Goal: Complete application form: Complete application form

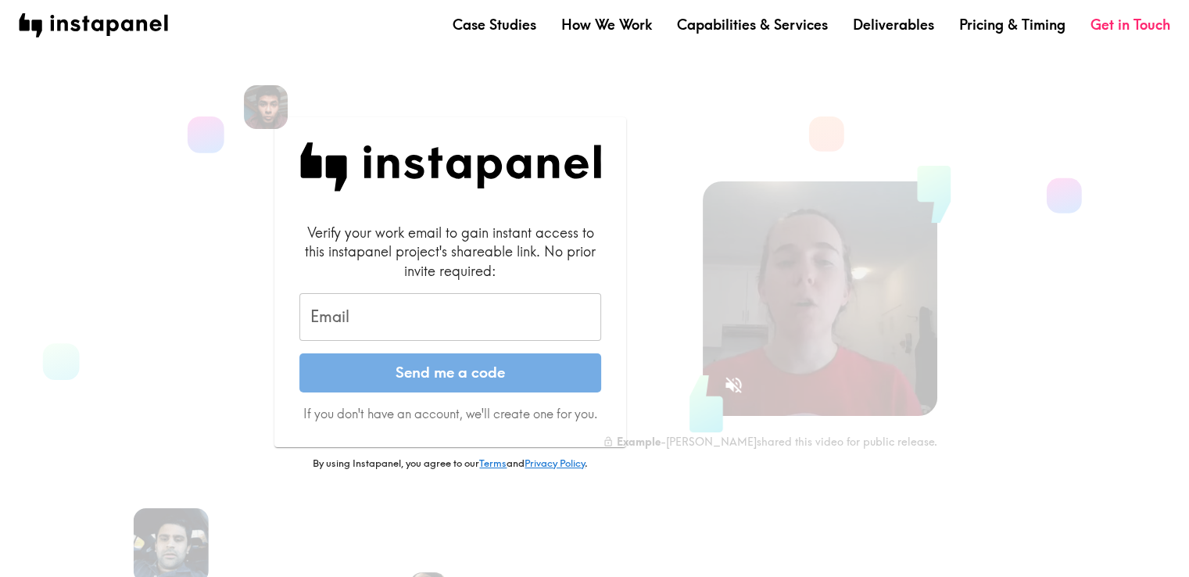
click at [428, 334] on input "Email" at bounding box center [450, 317] width 302 height 48
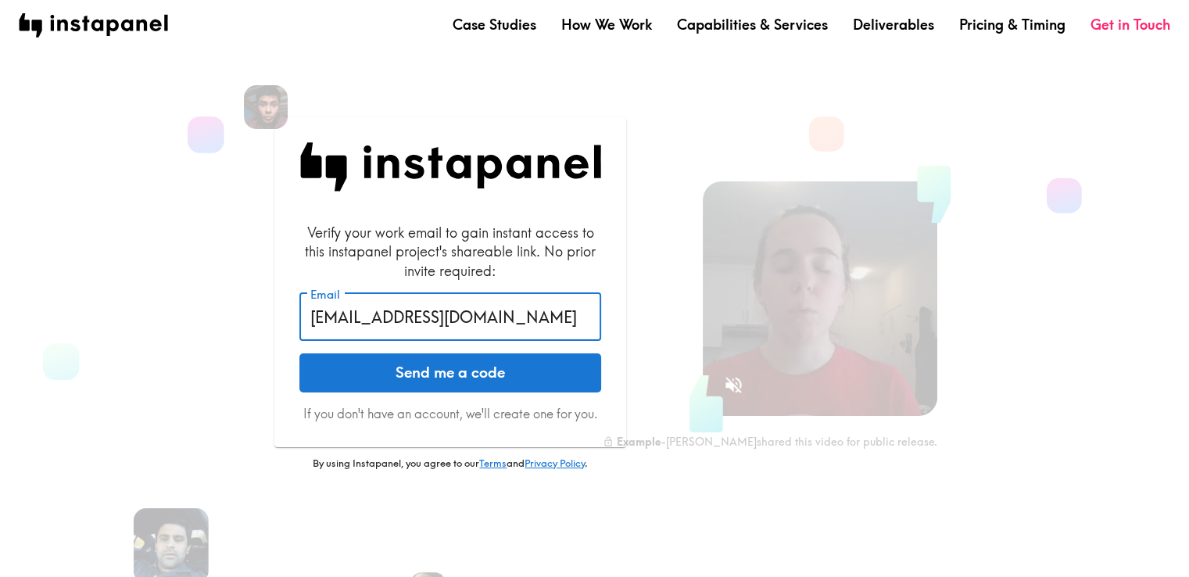
type input "[EMAIL_ADDRESS][DOMAIN_NAME]"
click at [299, 353] on button "Send me a code" at bounding box center [450, 372] width 302 height 39
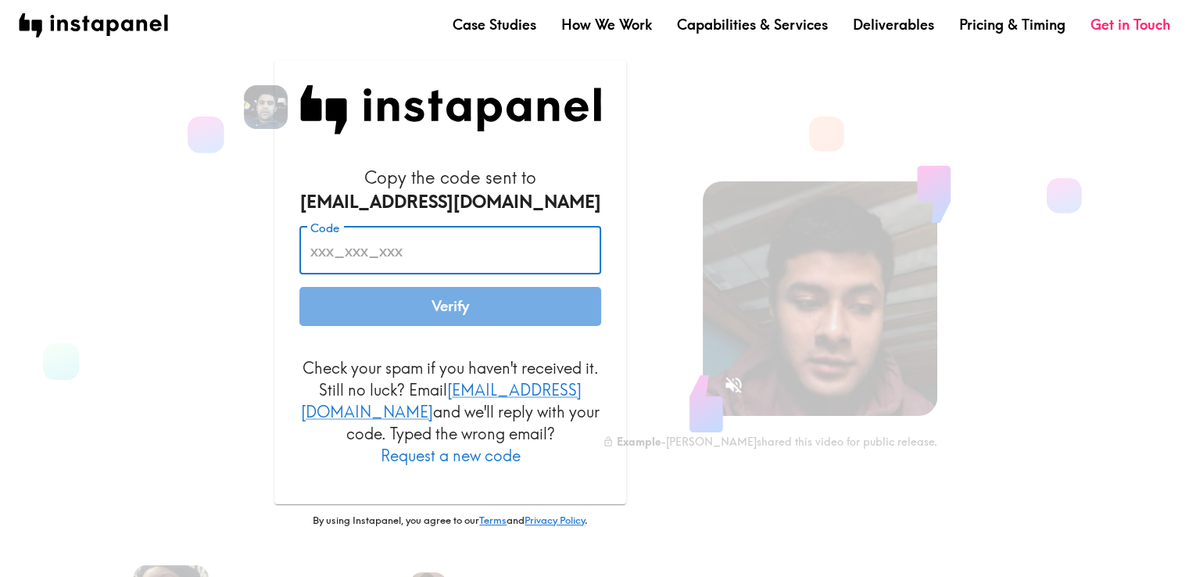
click at [454, 275] on input "Code" at bounding box center [450, 251] width 302 height 48
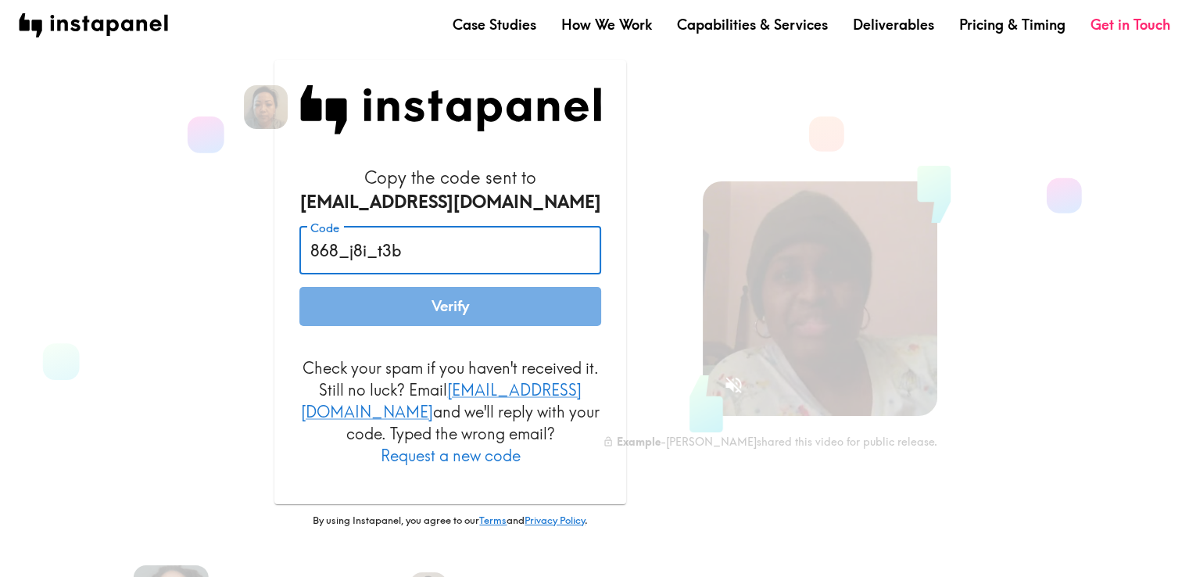
type input "868_j8i_t3b"
click at [424, 232] on form "Copy the code sent to [EMAIL_ADDRESS][DOMAIN_NAME] Code 868_j8i_t3b Code Verify…" at bounding box center [450, 316] width 302 height 301
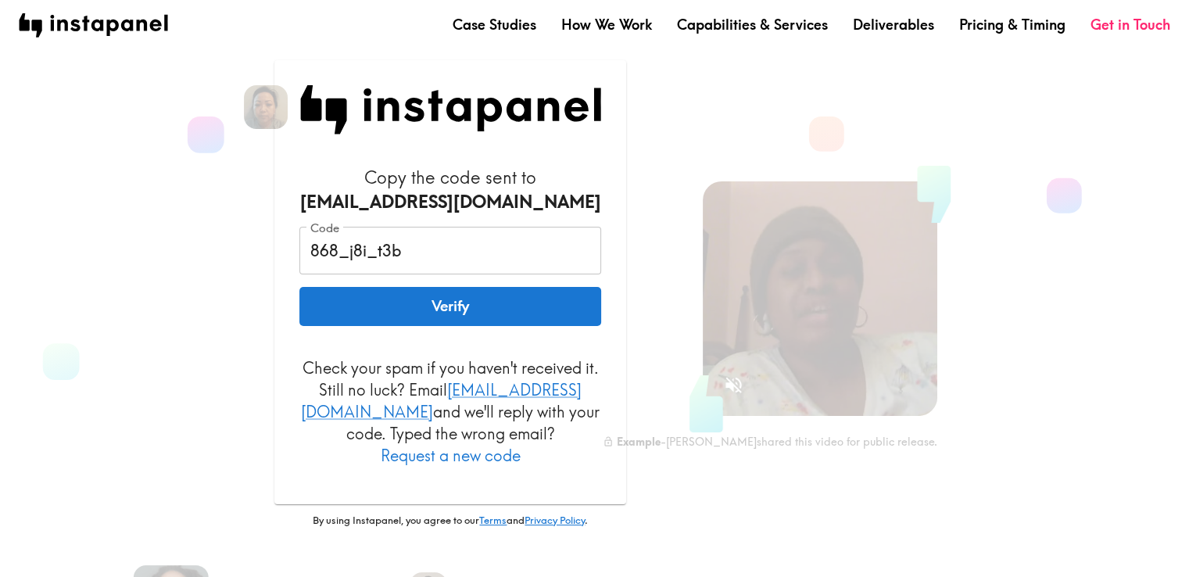
click at [439, 306] on button "Verify" at bounding box center [450, 306] width 302 height 39
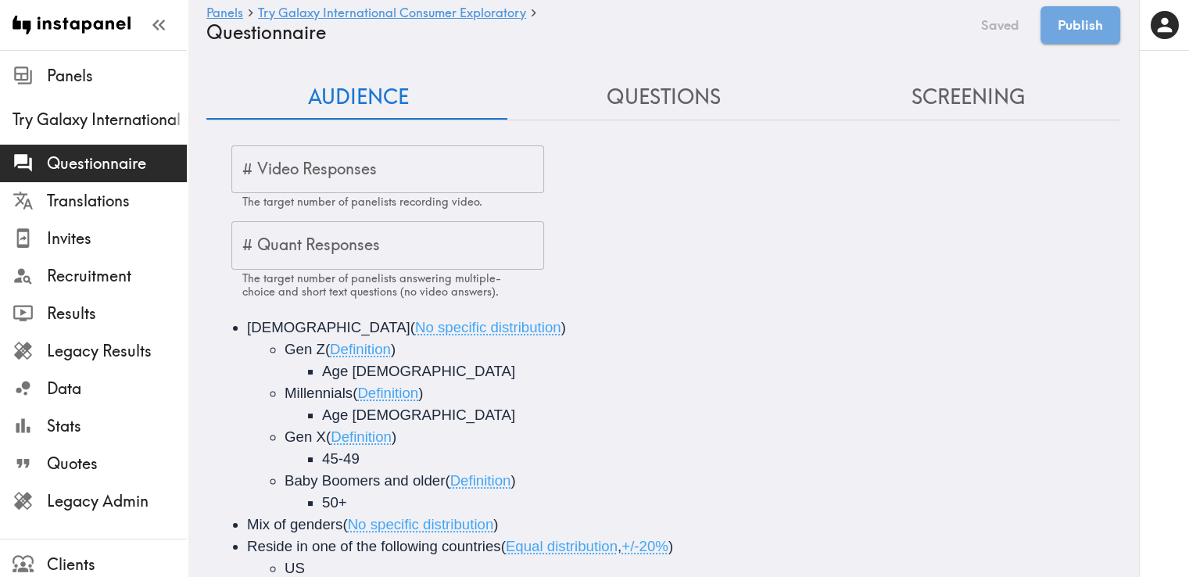
click at [663, 116] on button "Questions" at bounding box center [663, 97] width 305 height 45
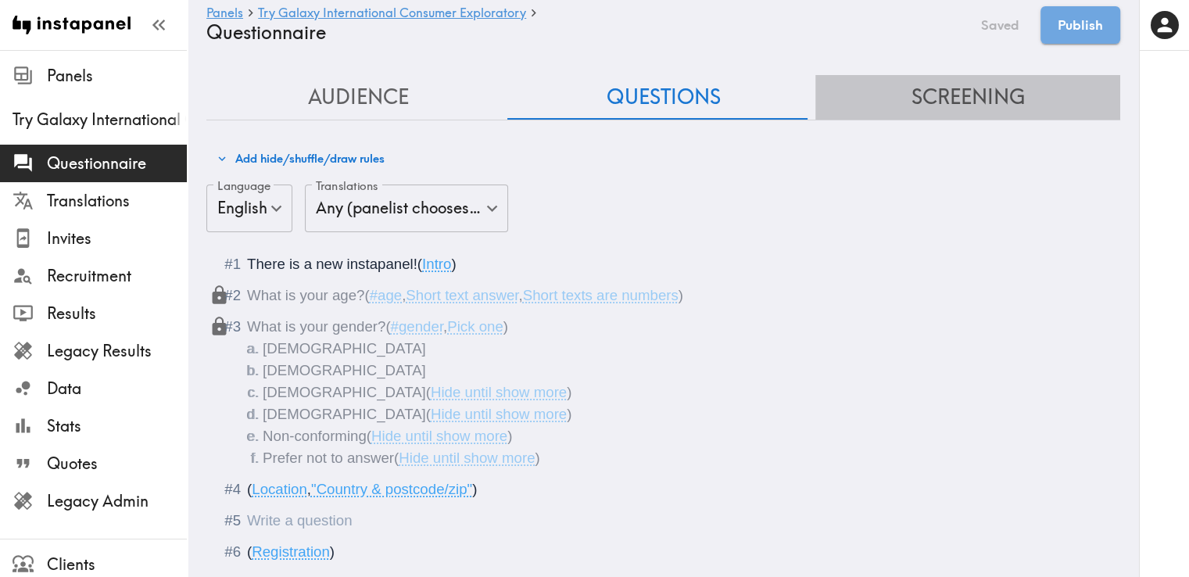
click at [1019, 104] on button "Screening" at bounding box center [967, 97] width 305 height 45
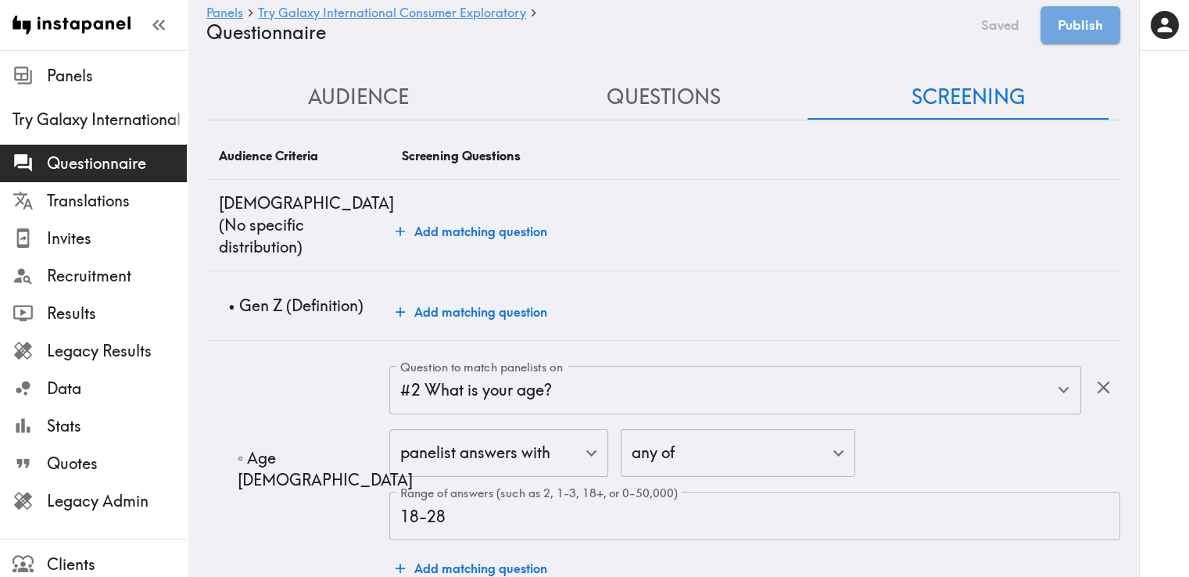
click at [682, 109] on button "Questions" at bounding box center [663, 97] width 305 height 45
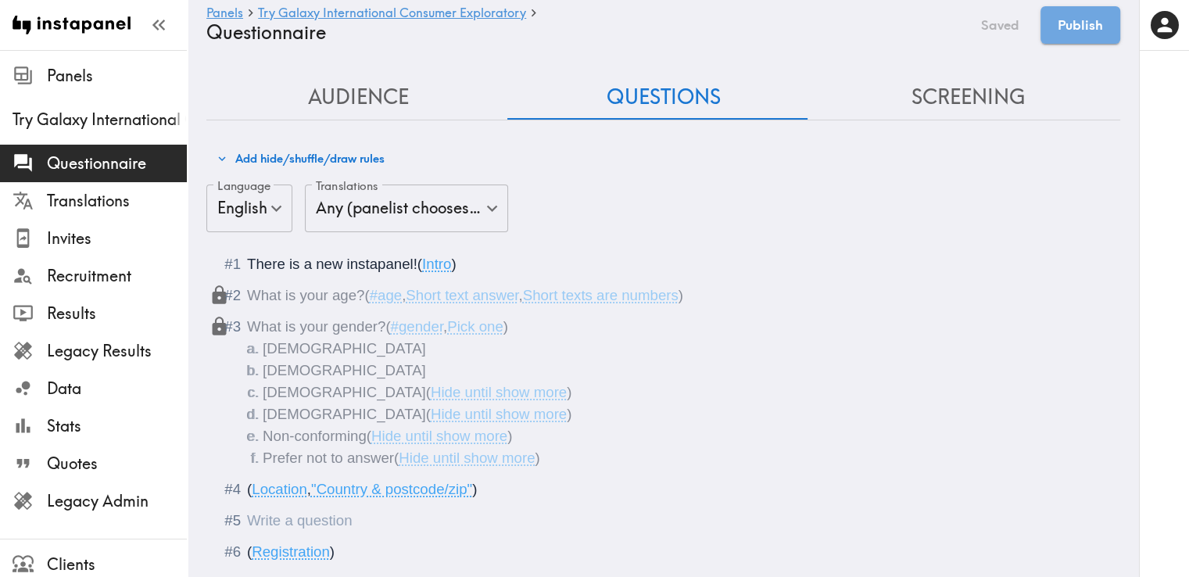
click at [360, 514] on div "Questionnaire" at bounding box center [674, 521] width 854 height 22
click at [247, 512] on div "Questionnaire" at bounding box center [247, 520] width 0 height 16
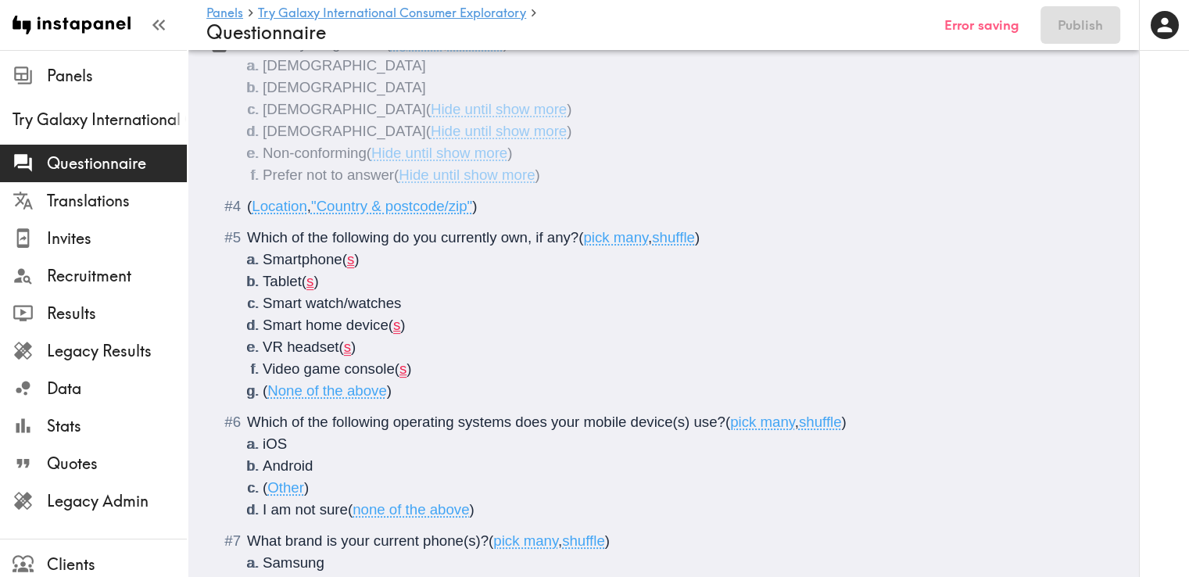
scroll to position [446, 0]
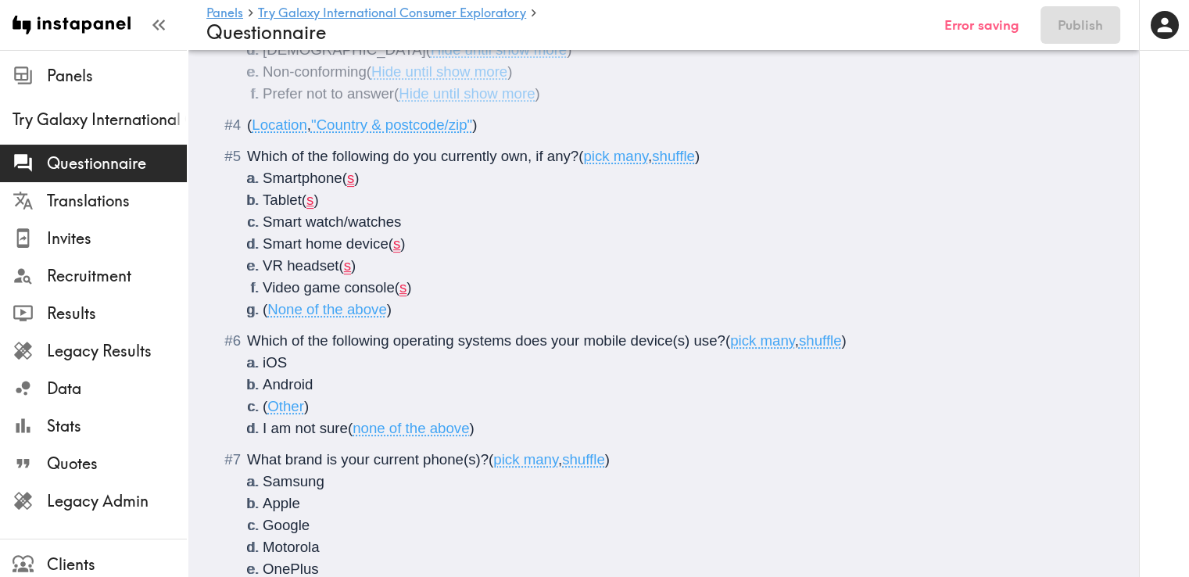
drag, startPoint x: 381, startPoint y: 171, endPoint x: 387, endPoint y: 178, distance: 8.9
click at [381, 173] on li "Smartphone ( s )" at bounding box center [682, 178] width 839 height 22
click at [317, 200] on span ")" at bounding box center [315, 200] width 5 height 16
click at [435, 243] on li "Smart home device ( s )" at bounding box center [682, 244] width 839 height 22
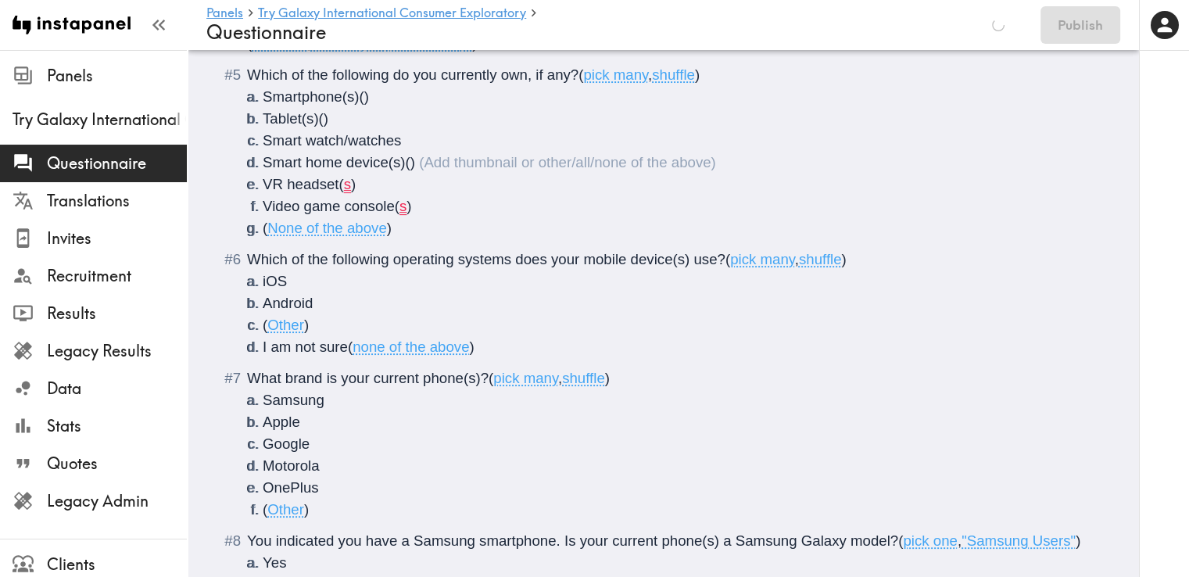
scroll to position [364, 0]
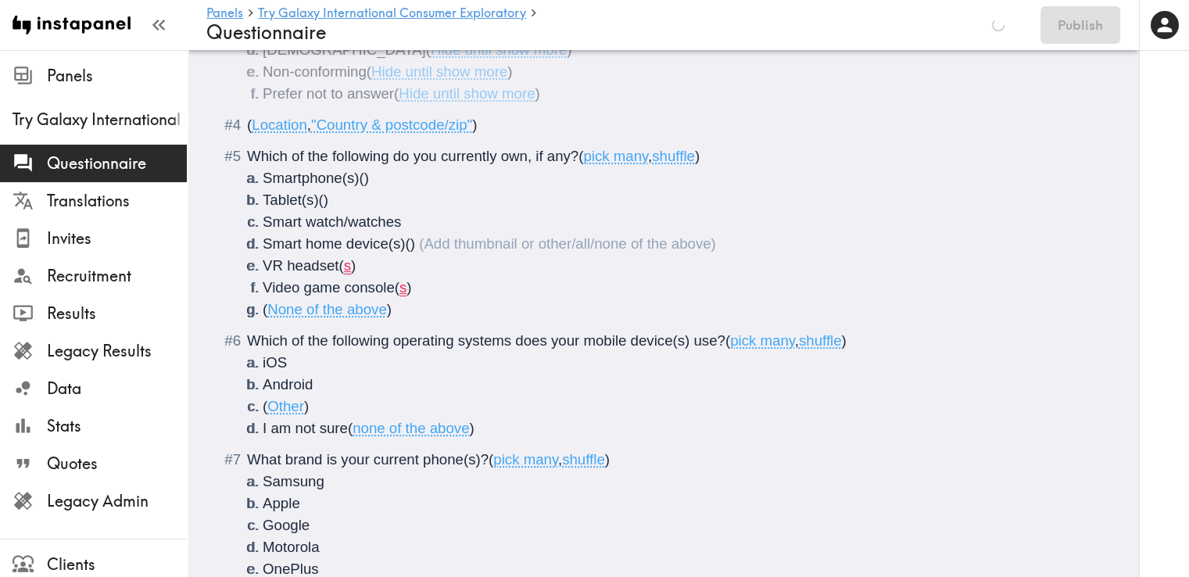
click at [351, 262] on span ")" at bounding box center [353, 265] width 5 height 16
click at [373, 259] on li "VR headset ( s )" at bounding box center [682, 266] width 839 height 22
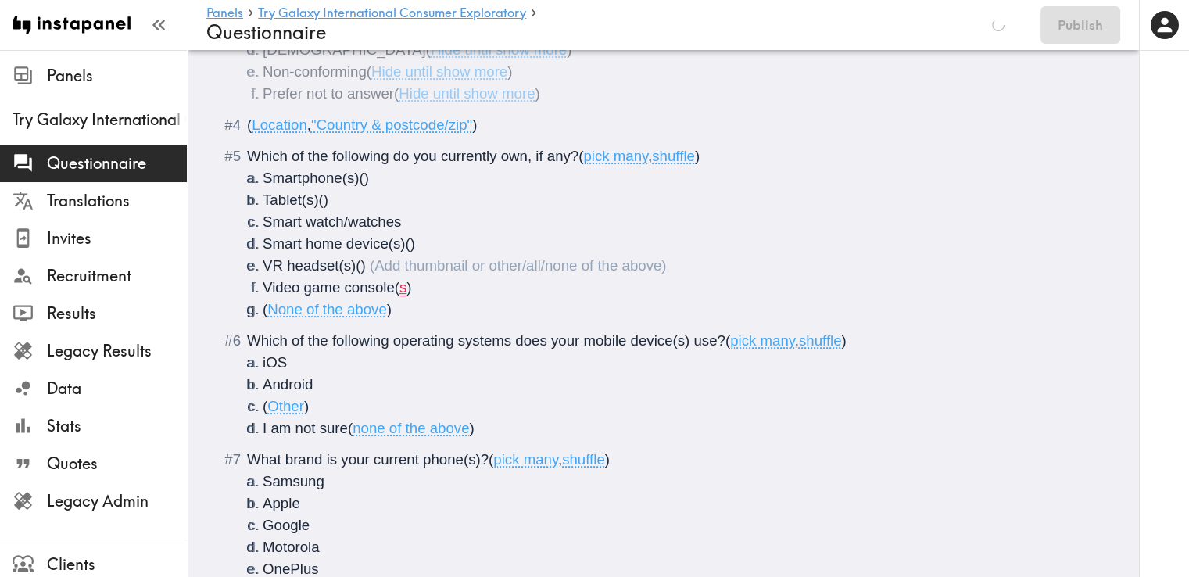
click at [441, 294] on li "Video game console ( s )" at bounding box center [682, 288] width 839 height 22
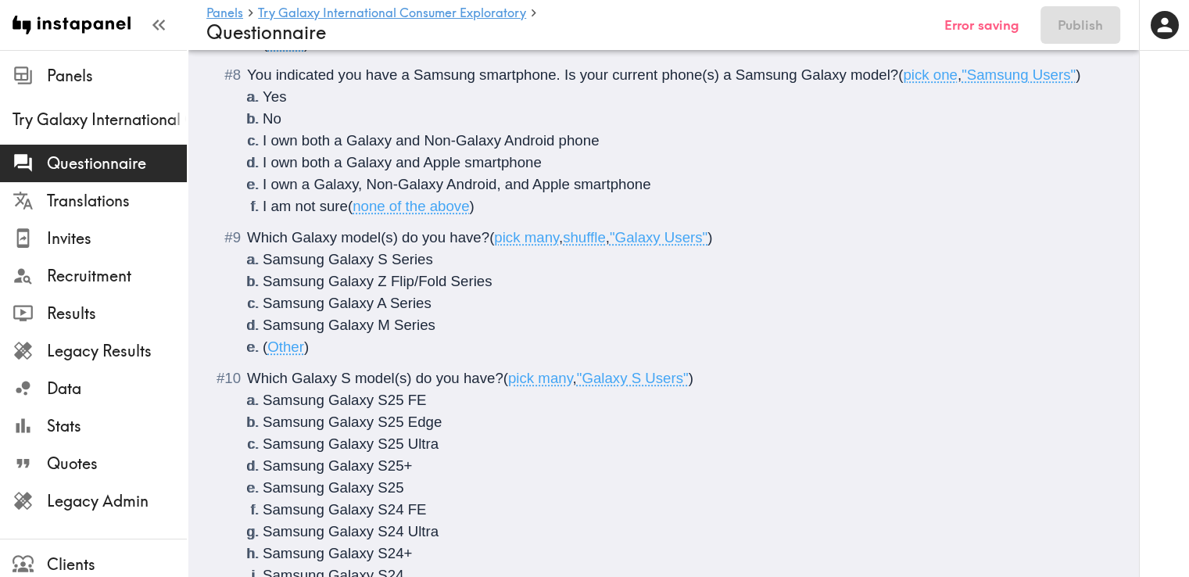
scroll to position [1094, 0]
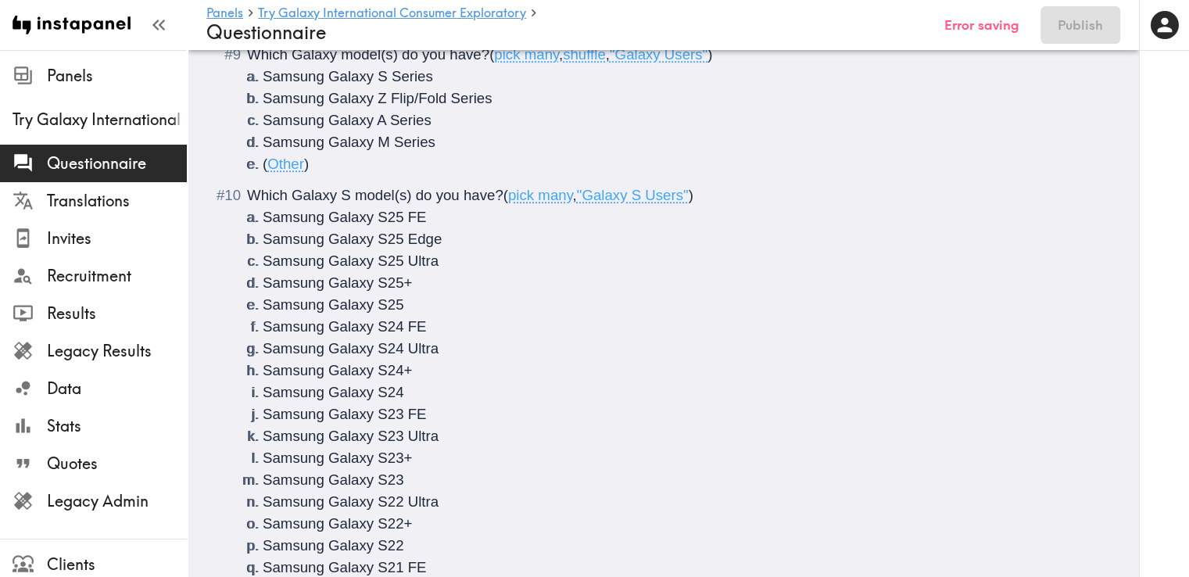
click at [293, 192] on span "Which Galaxy S model(s) do you have?" at bounding box center [375, 195] width 256 height 16
click at [374, 195] on span "Which <b>Galaxy S model(s) do you have?" at bounding box center [387, 195] width 281 height 16
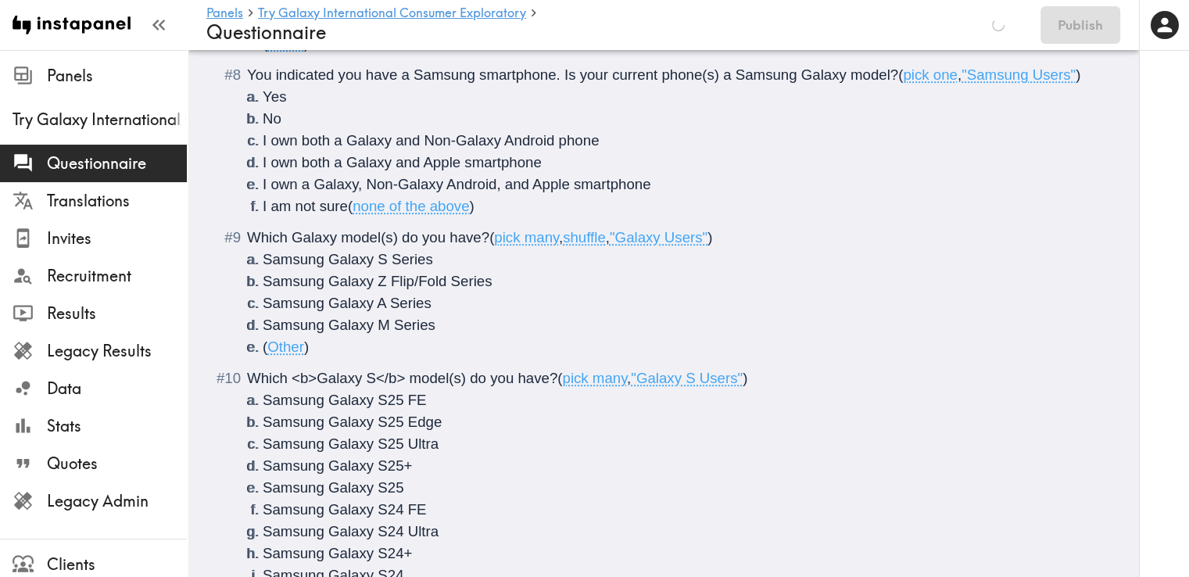
scroll to position [1459, 0]
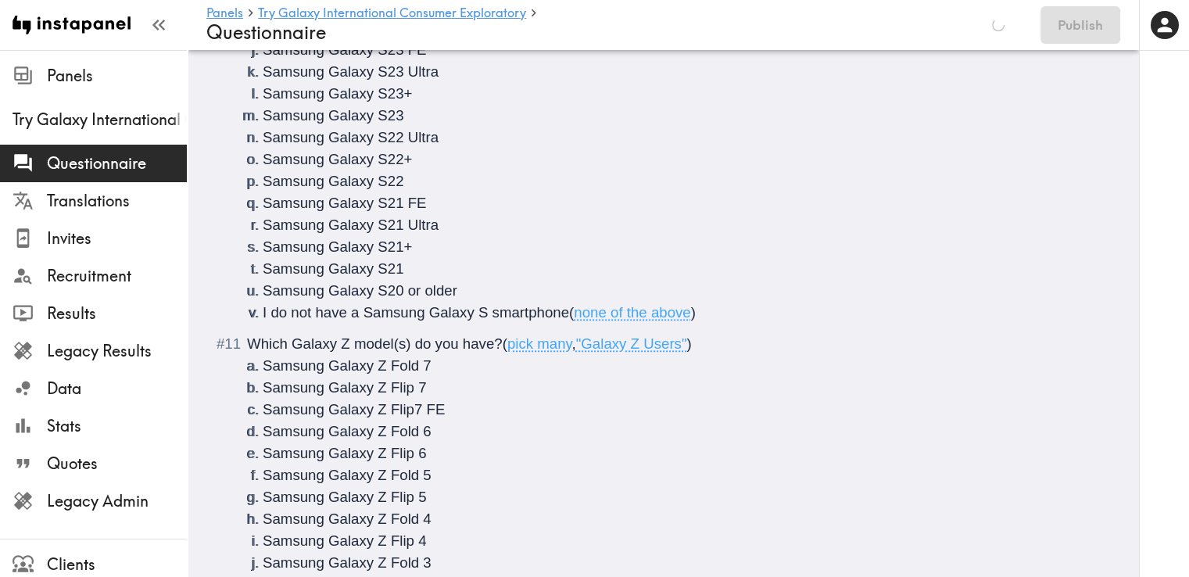
click at [291, 345] on span "Which Galaxy Z model(s) do you have?" at bounding box center [375, 343] width 256 height 16
drag, startPoint x: 371, startPoint y: 344, endPoint x: 374, endPoint y: 336, distance: 8.7
click at [371, 342] on span "Which <b>Galaxy Z model(s) do you have?" at bounding box center [387, 343] width 281 height 16
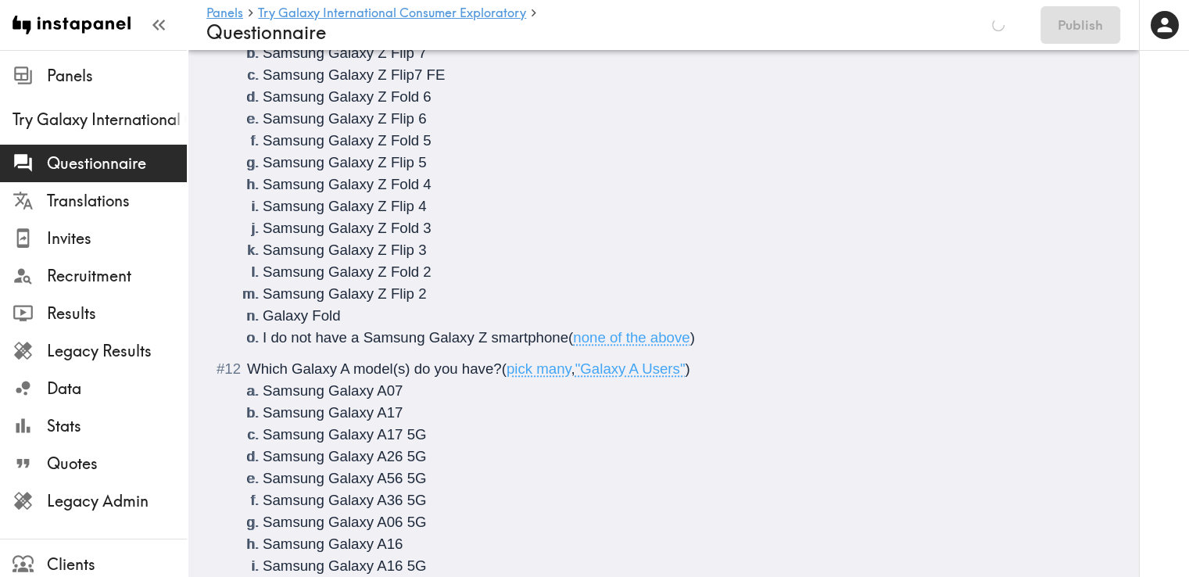
scroll to position [1824, 0]
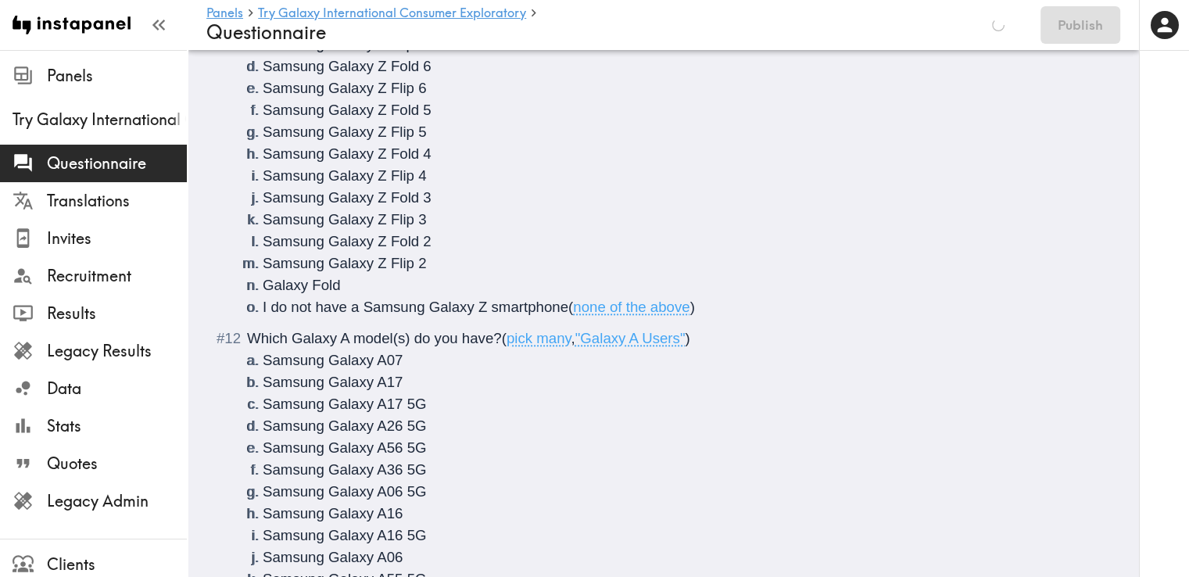
click at [293, 336] on span "Which Galaxy A model(s) do you have?" at bounding box center [374, 338] width 255 height 16
click at [372, 336] on span "Which <b>Galaxy A model(s) do you have?" at bounding box center [387, 338] width 280 height 16
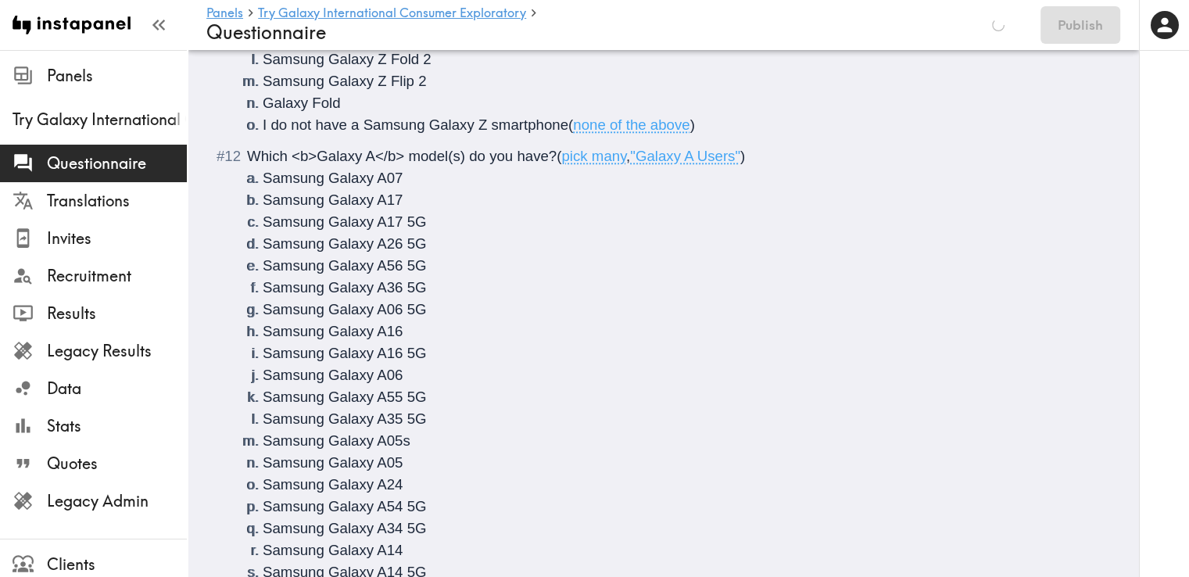
scroll to position [2371, 0]
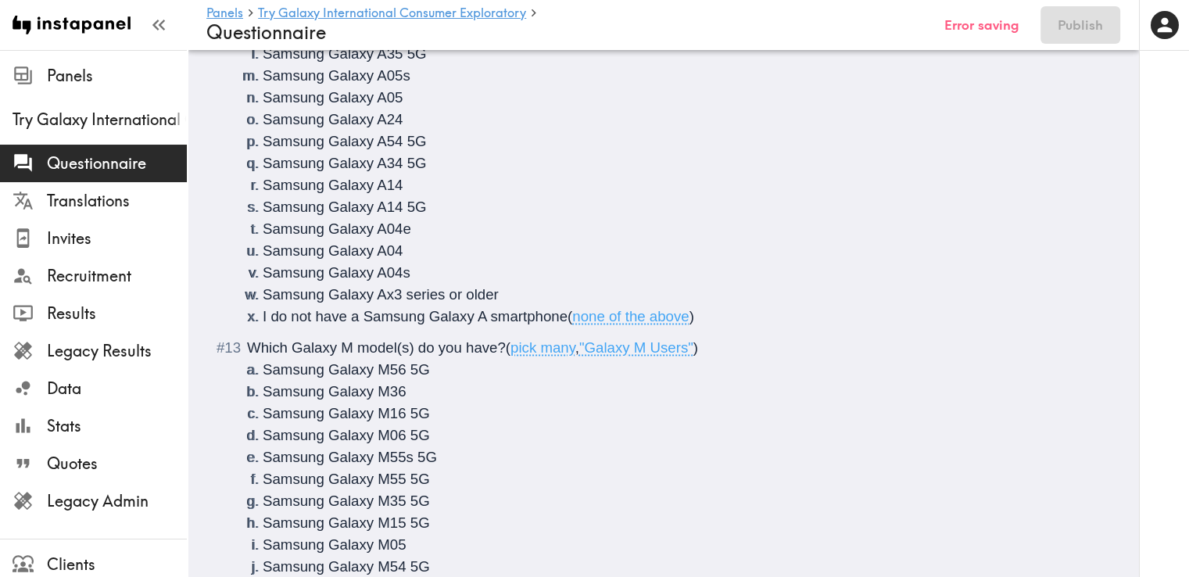
click at [293, 345] on span "Which Galaxy M model(s) do you have?" at bounding box center [376, 347] width 259 height 16
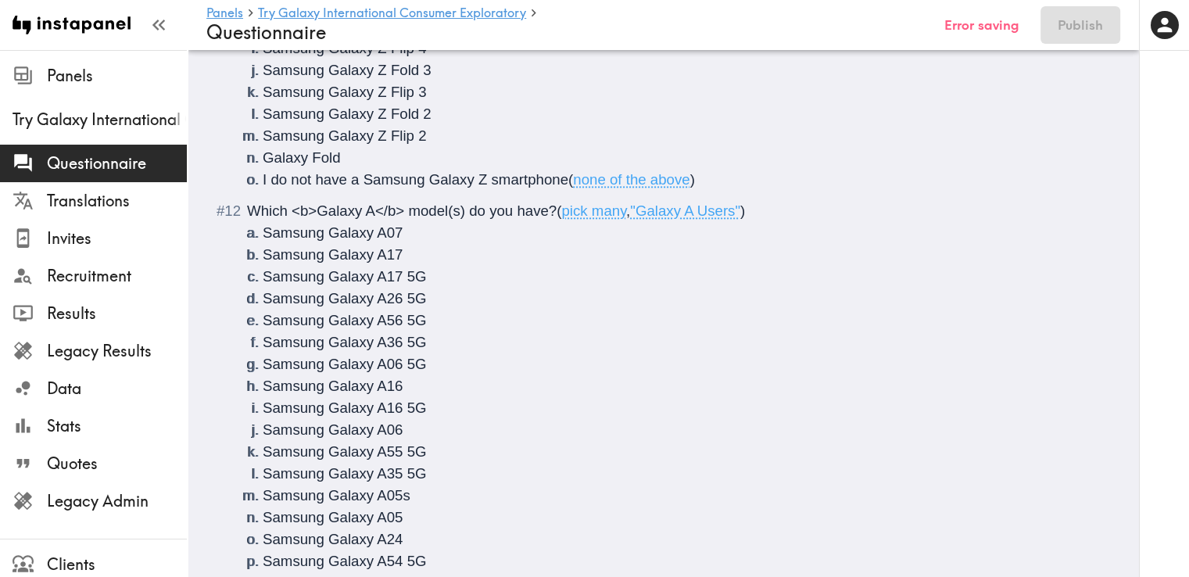
scroll to position [1824, 0]
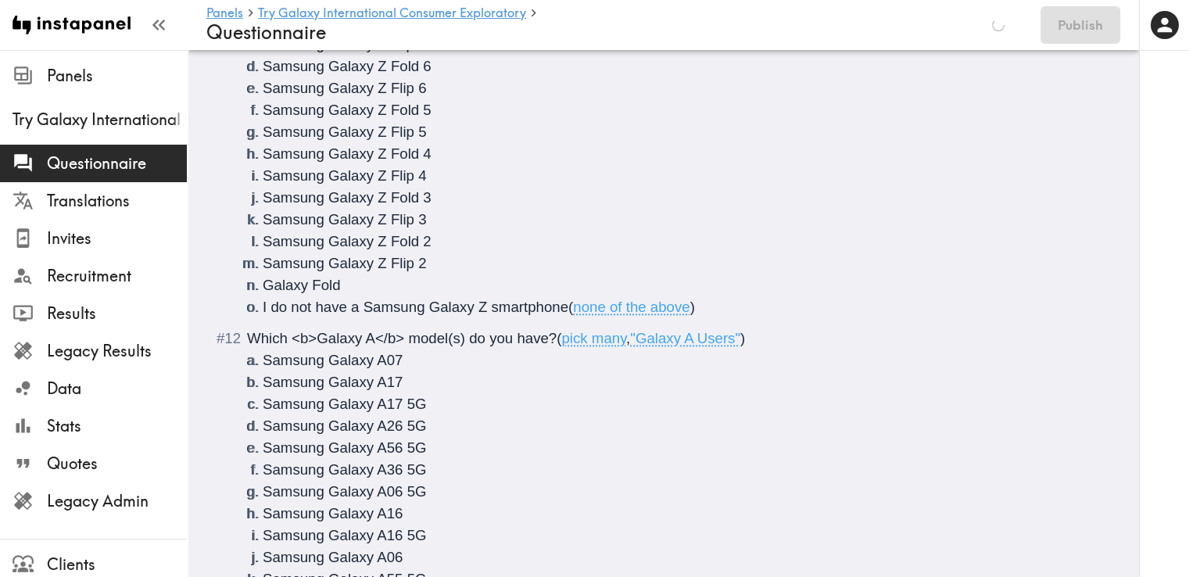
click at [408, 338] on span "Which <b>Galaxy A</b> model(s) do you have?" at bounding box center [402, 338] width 310 height 16
click at [431, 331] on span "Which <b>Galaxy A model(s) do you have?" at bounding box center [387, 338] width 280 height 16
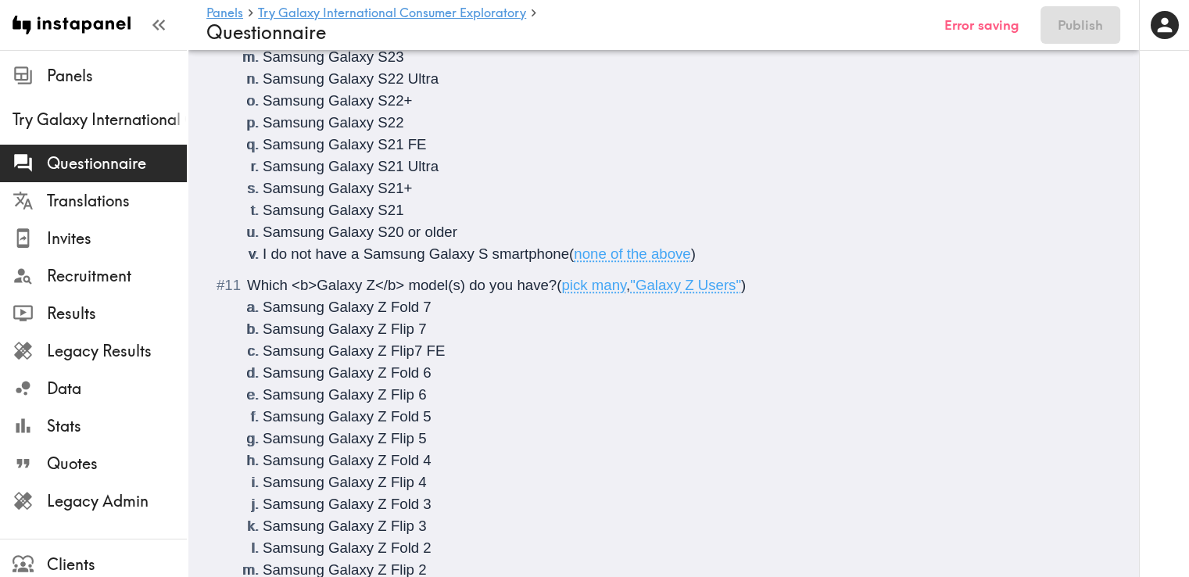
scroll to position [1459, 0]
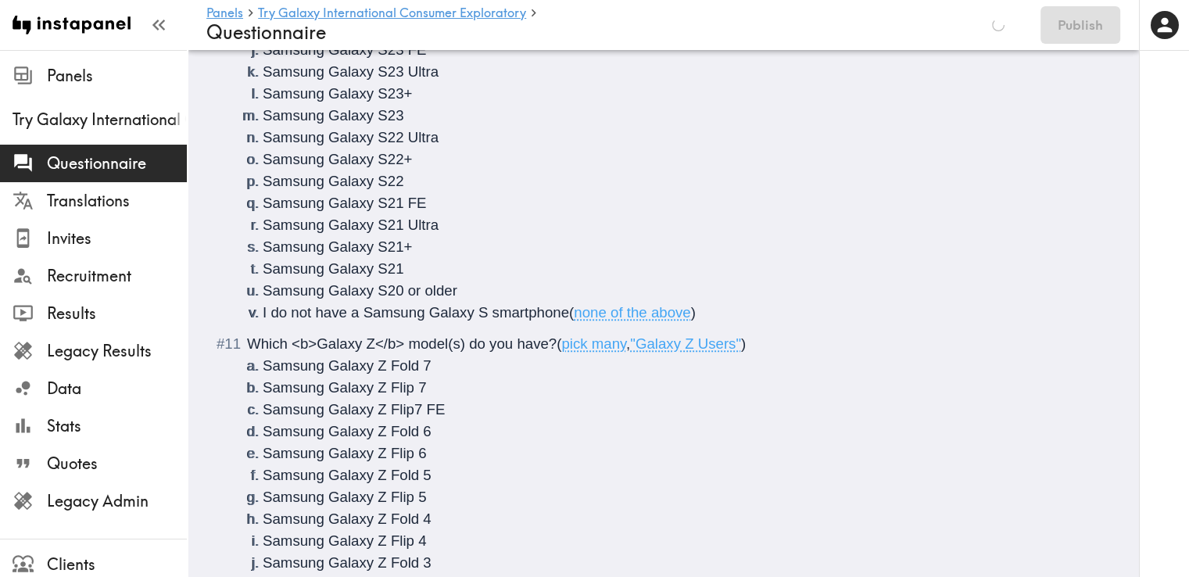
click at [406, 340] on span "Which <b>Galaxy Z</b> model(s) do you have?" at bounding box center [402, 343] width 310 height 16
click at [435, 342] on span "Which <b>Galaxy Z model(s) do you have?" at bounding box center [387, 343] width 281 height 16
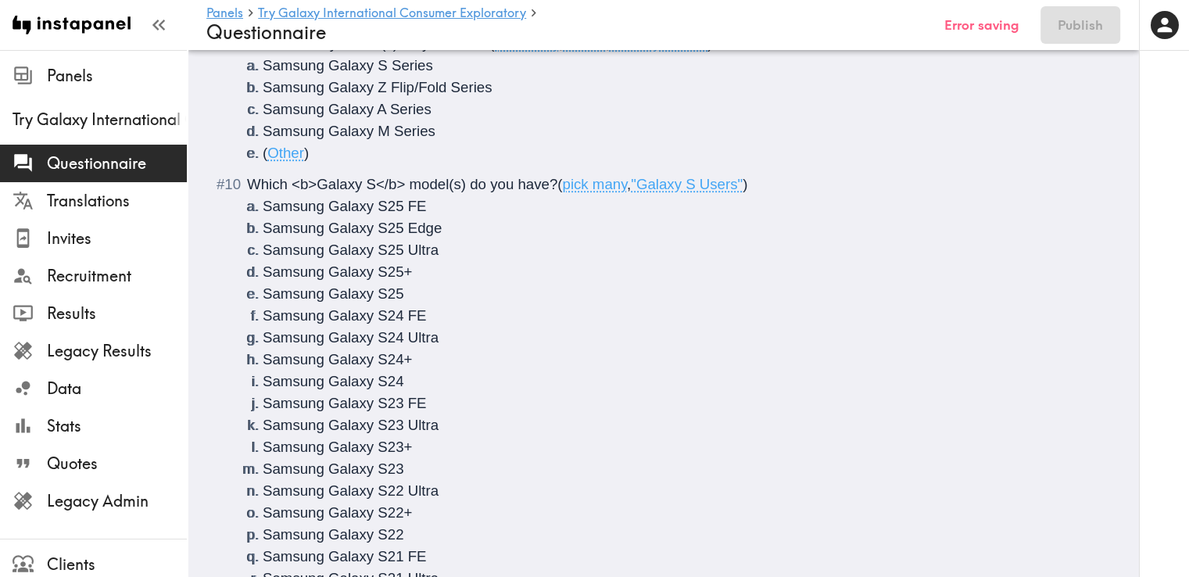
scroll to position [911, 0]
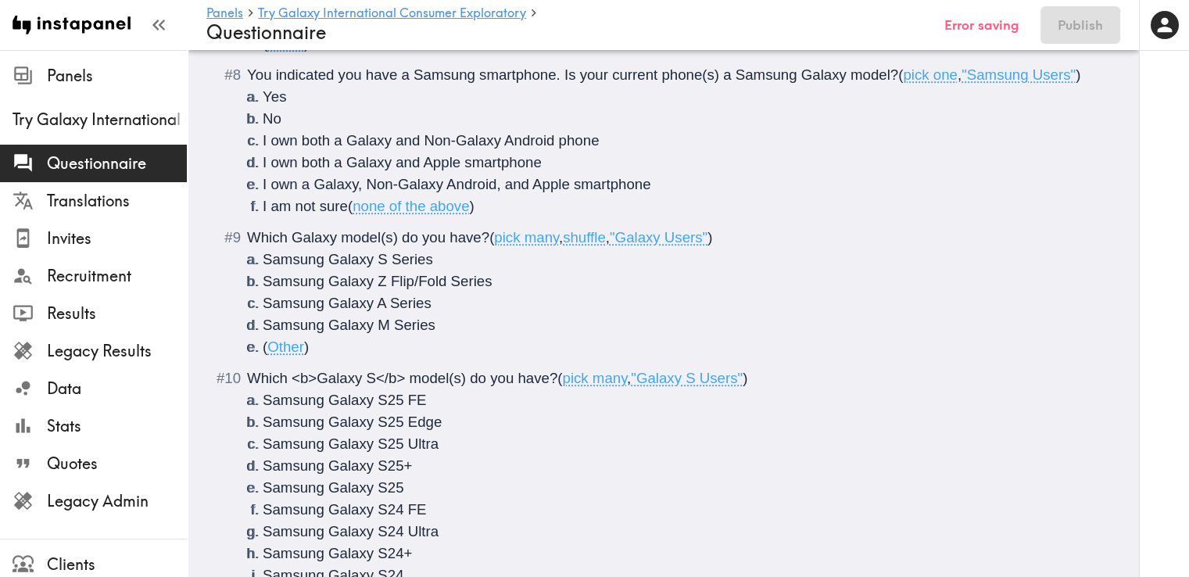
drag, startPoint x: 406, startPoint y: 376, endPoint x: 516, endPoint y: 424, distance: 119.4
click at [403, 379] on span "Which <b>Galaxy S</b> model(s) do you have?" at bounding box center [402, 378] width 310 height 16
click at [435, 380] on span "Which <b>Galaxy S model(s) do you have?" at bounding box center [387, 378] width 281 height 16
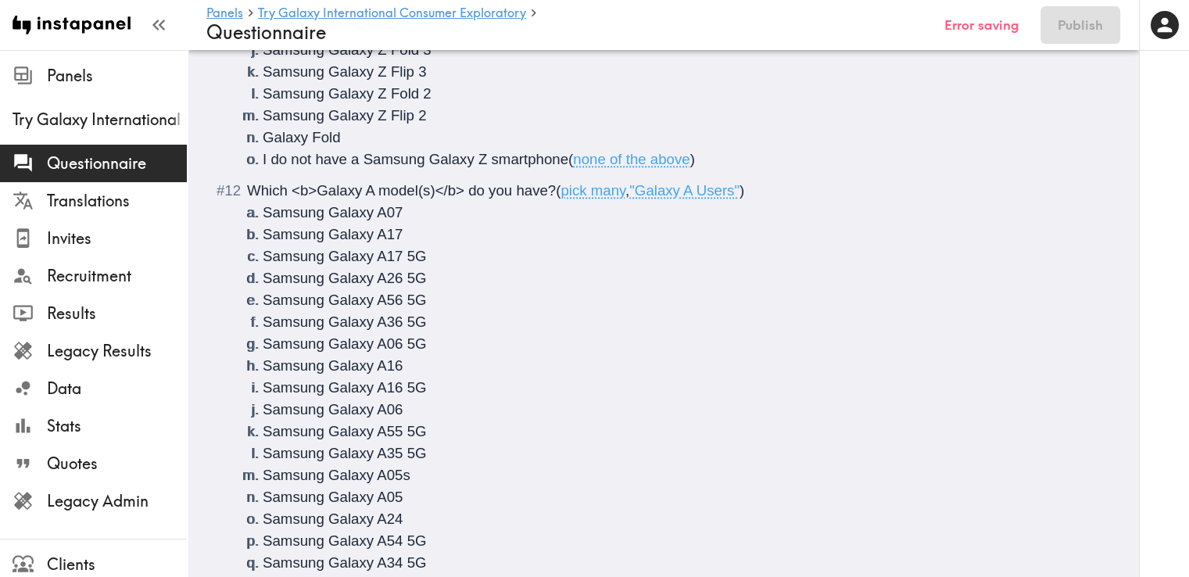
scroll to position [2371, 0]
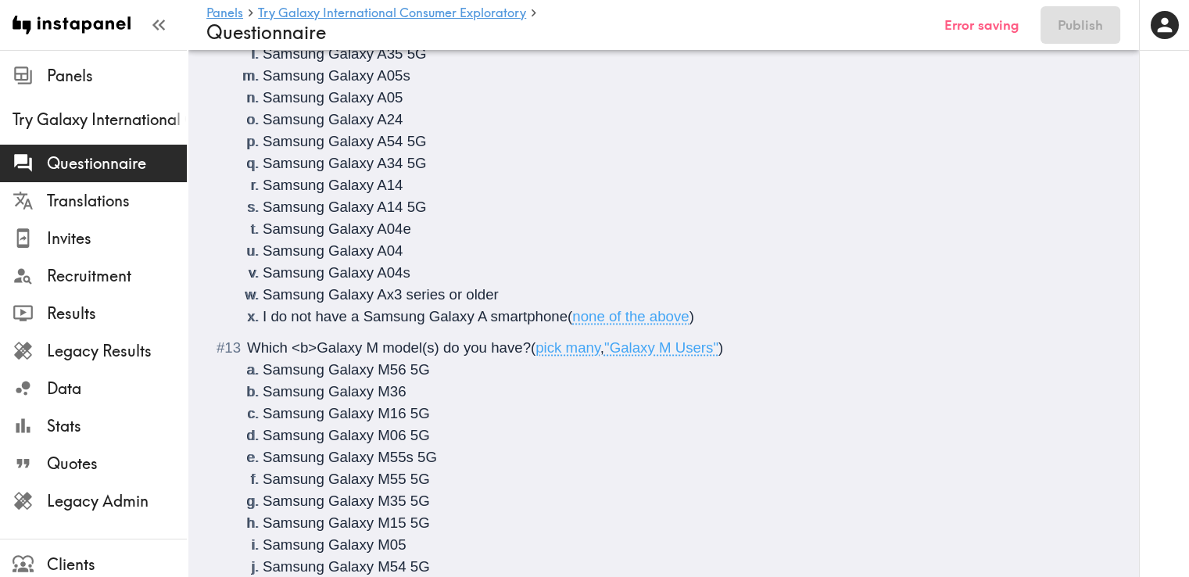
click at [438, 348] on span "Which <b>Galaxy M model(s) do you have?" at bounding box center [389, 347] width 284 height 16
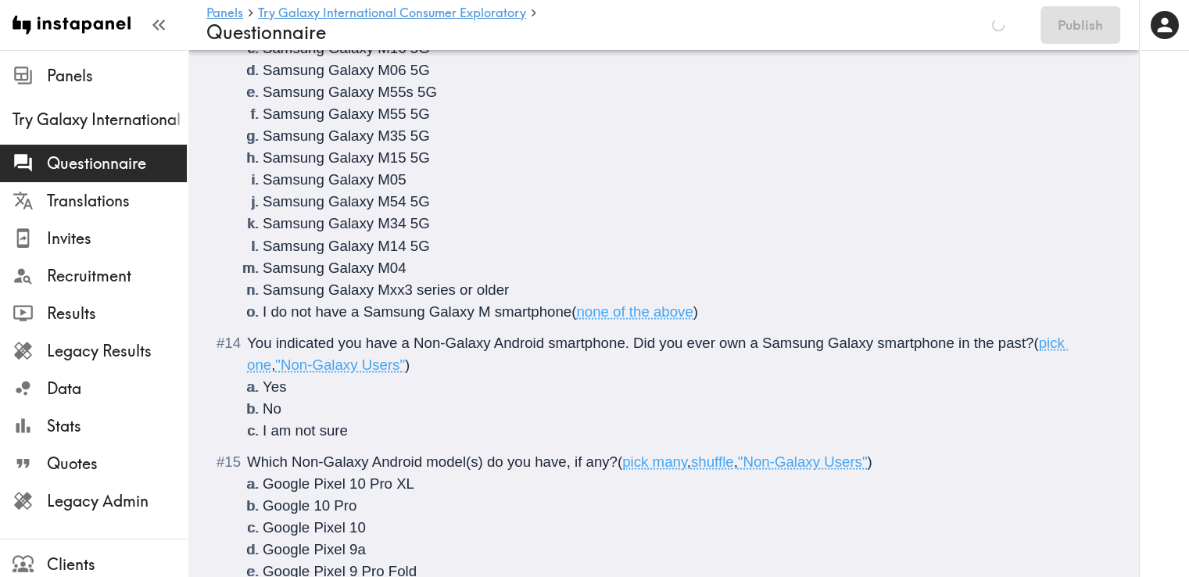
scroll to position [2918, 0]
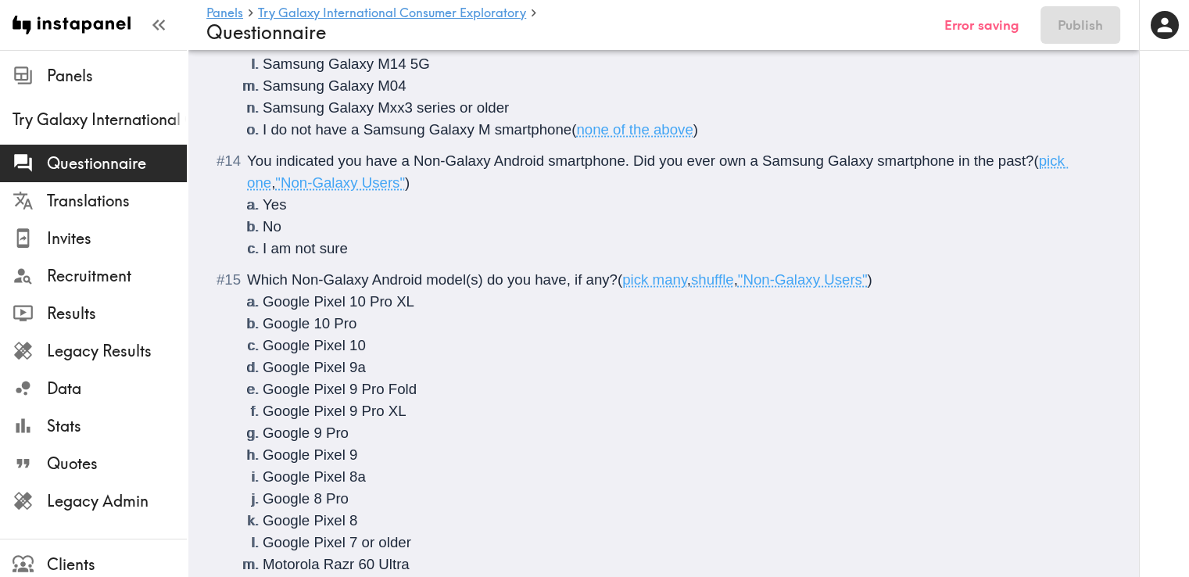
click at [294, 277] on span "Which Non-Galaxy Android model(s) do you have, if any?" at bounding box center [432, 278] width 371 height 16
click at [507, 282] on span "Which <b>Non-Galaxy Android model(s) do you have, if any?" at bounding box center [445, 278] width 396 height 16
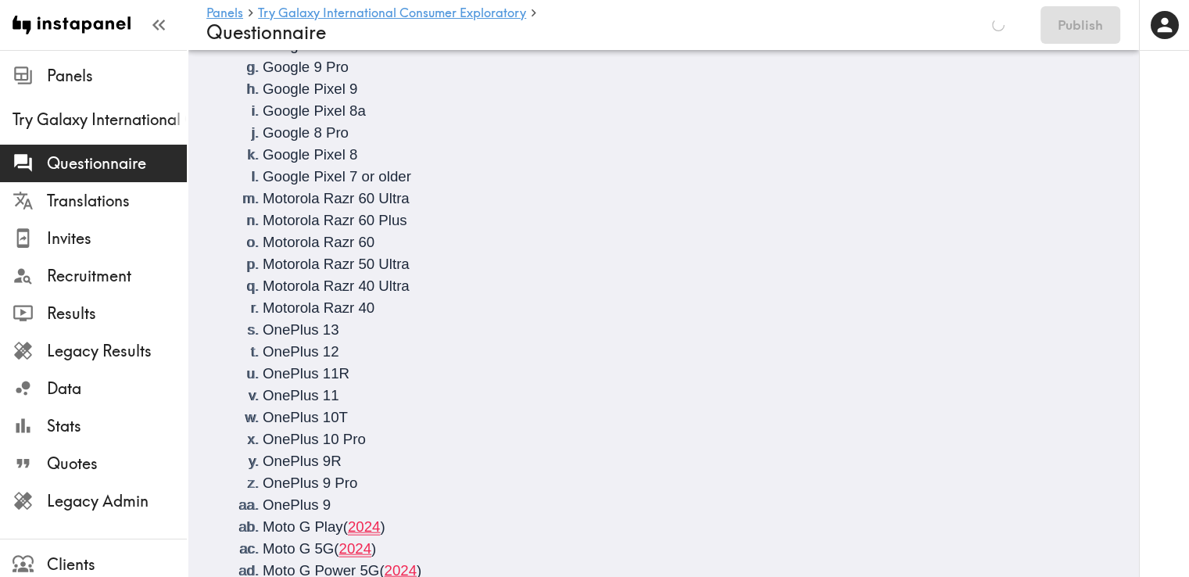
scroll to position [3465, 0]
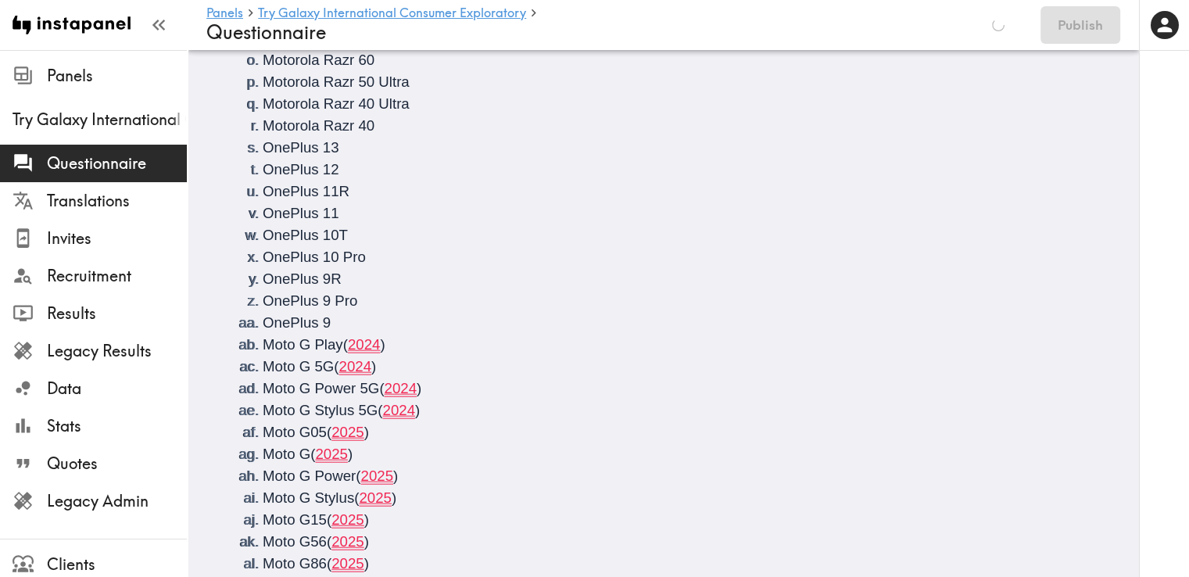
click at [431, 340] on li "Moto G Play ( 2024 )" at bounding box center [682, 345] width 839 height 22
click at [388, 367] on li "Moto G 5G ( 2024 )" at bounding box center [682, 367] width 839 height 22
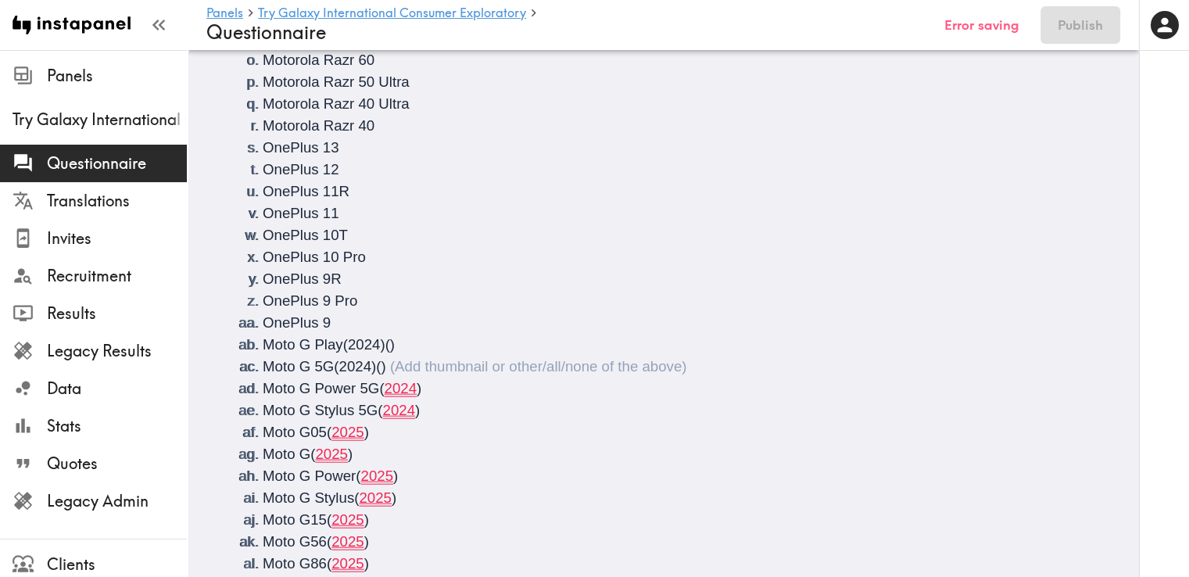
click at [427, 395] on li "Moto G Power 5G ( 2024 )" at bounding box center [682, 389] width 839 height 22
click at [430, 412] on li "Moto G Stylus 5G ( 2024 )" at bounding box center [682, 410] width 839 height 22
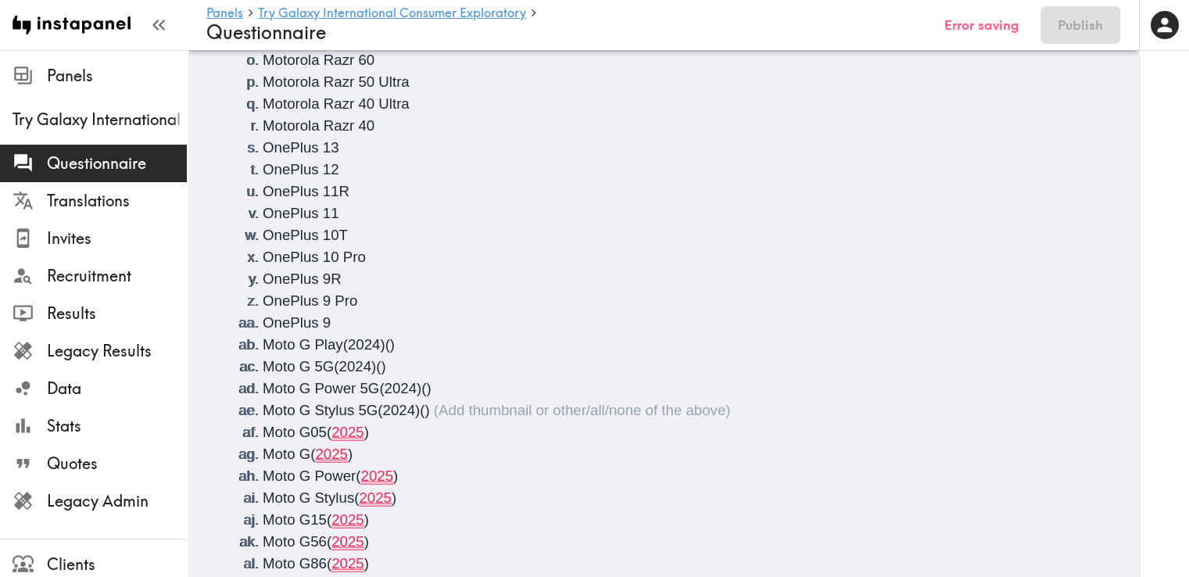
click at [374, 434] on li "Moto G05 ( 2025 )" at bounding box center [682, 432] width 839 height 22
click at [361, 456] on li "Moto G ( 2025 )" at bounding box center [682, 454] width 839 height 22
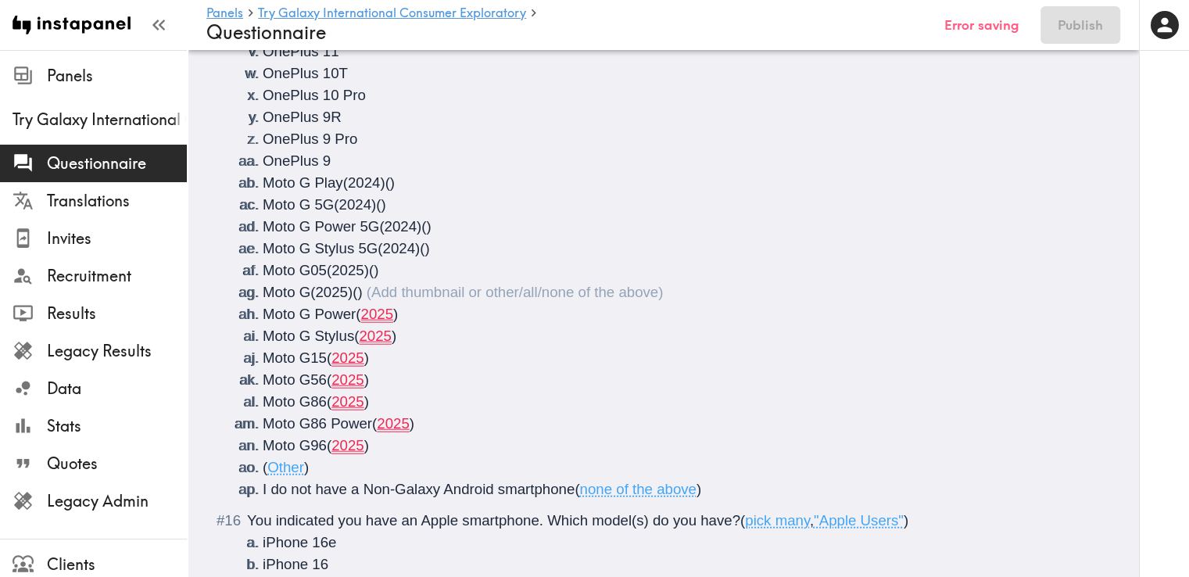
scroll to position [3647, 0]
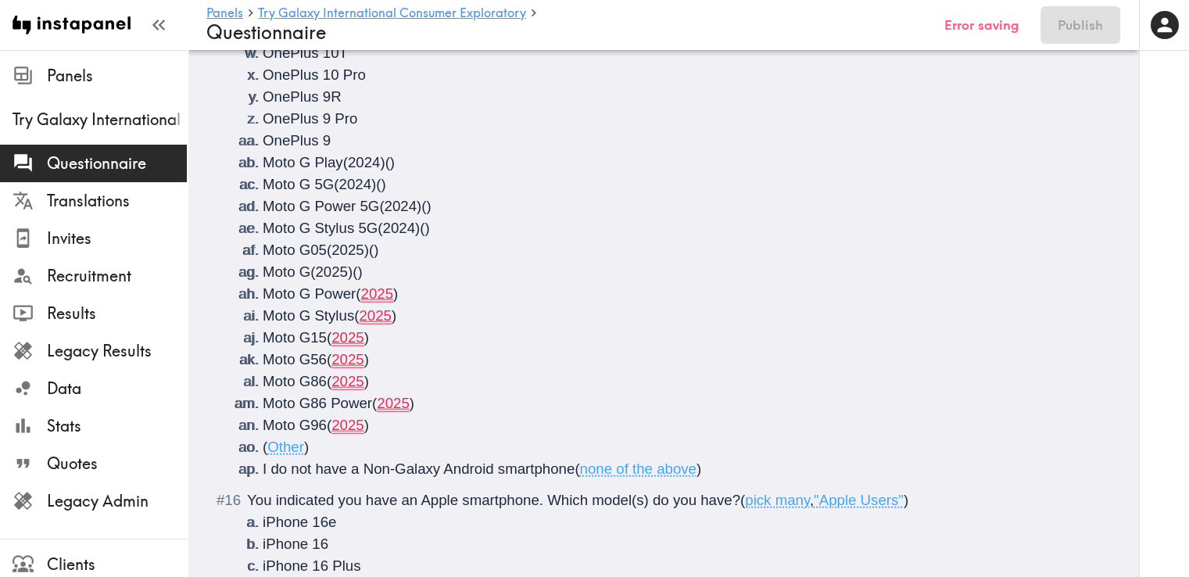
click at [407, 298] on li "Moto G Power ( 2025 )" at bounding box center [682, 294] width 839 height 22
click at [417, 316] on li "Moto G Stylus ( 2025 )" at bounding box center [682, 316] width 839 height 22
click at [385, 332] on li "Moto G15 ( 2025 )" at bounding box center [682, 338] width 839 height 22
click at [403, 355] on li "Moto G56 ( 2025 )" at bounding box center [682, 360] width 839 height 22
drag, startPoint x: 396, startPoint y: 386, endPoint x: 363, endPoint y: 320, distance: 74.5
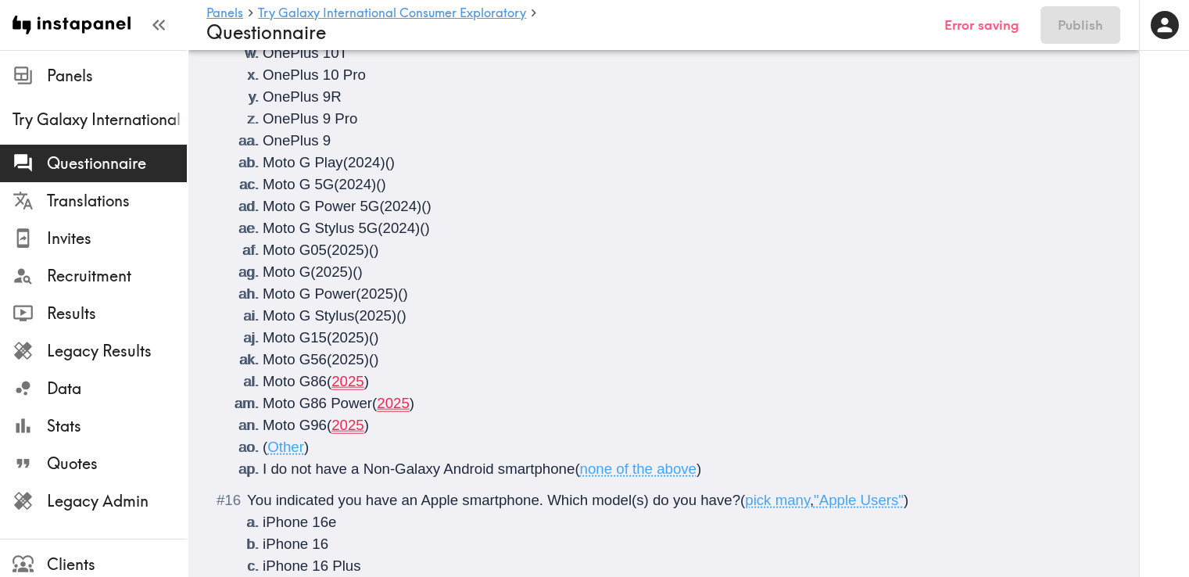
click at [375, 277] on ol "Google Pixel 10 Pro XL Google 10 Pro Google Pixel 10 Google Pixel 9a Google Pix…" at bounding box center [674, 20] width 854 height 919
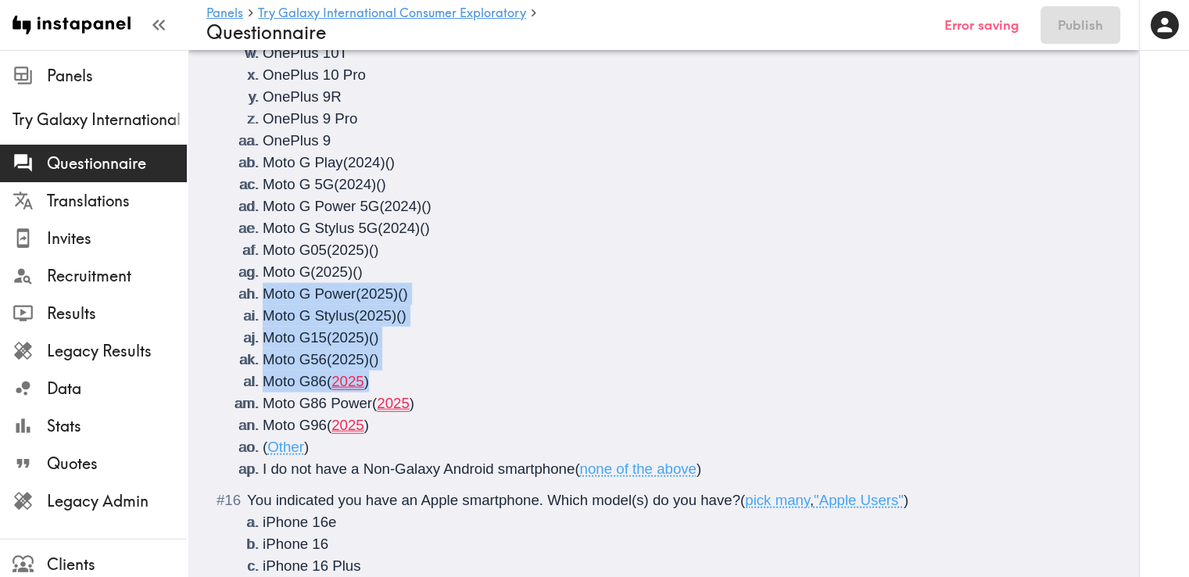
click at [391, 376] on li "Moto G86 ( 2025 )" at bounding box center [682, 382] width 839 height 22
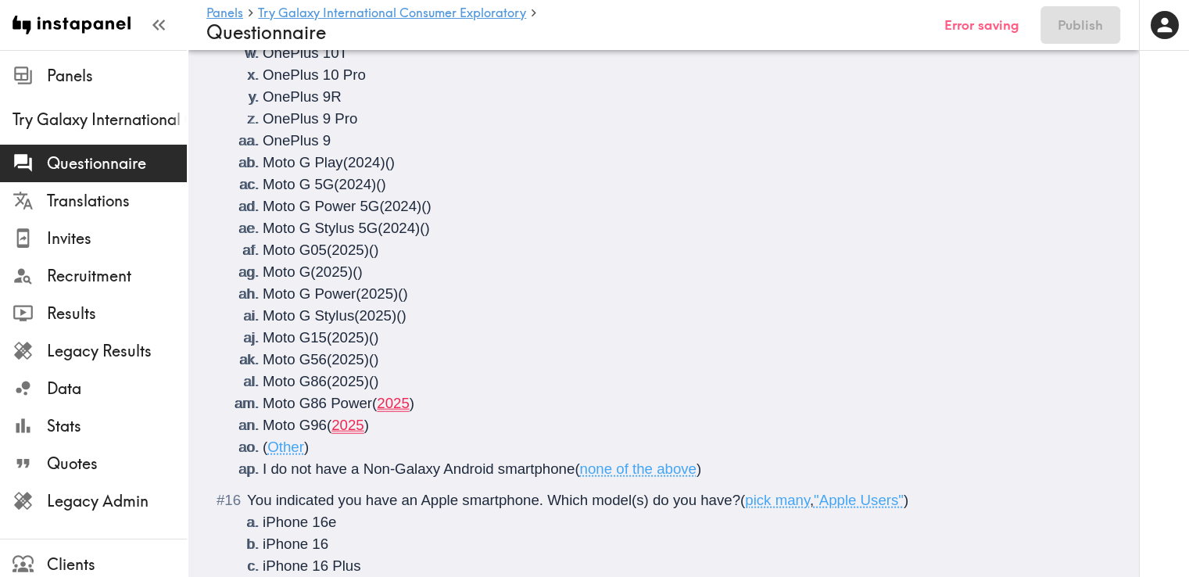
click at [431, 401] on li "Moto G86 Power ( 2025 )" at bounding box center [682, 403] width 839 height 22
click at [413, 433] on li "Moto G96 ( 2025 )" at bounding box center [682, 425] width 839 height 22
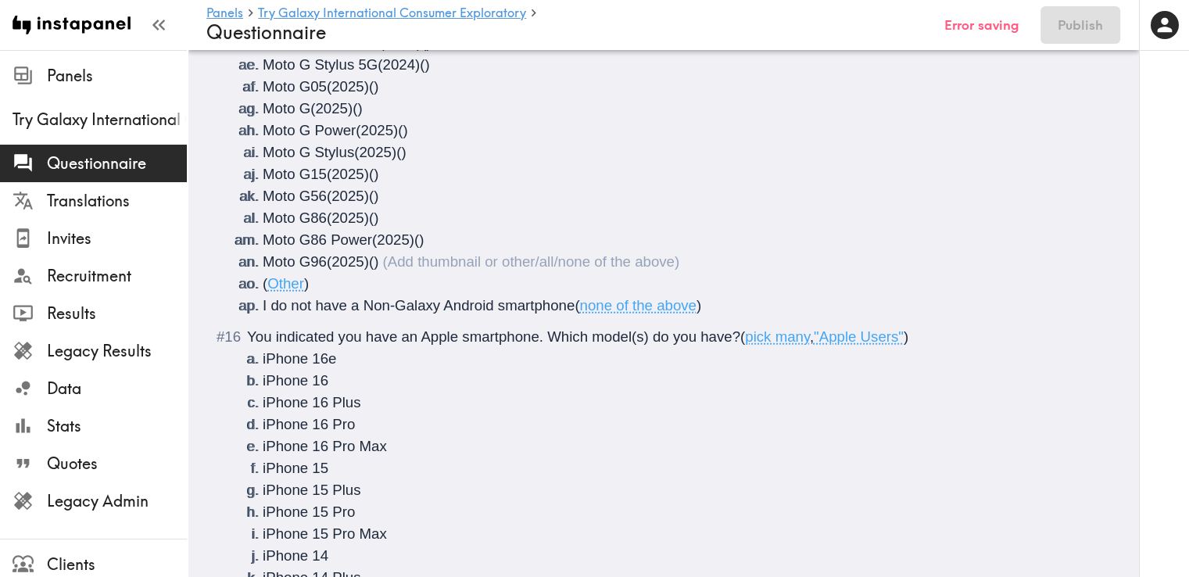
scroll to position [3830, 0]
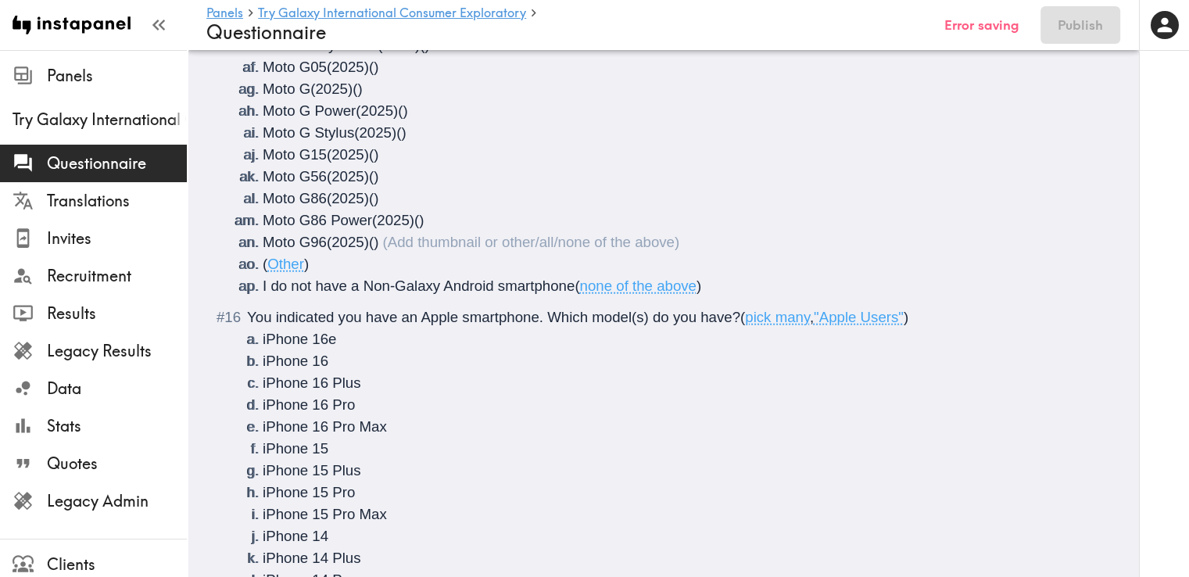
click at [418, 320] on span "You indicated you have an Apple smartphone. Which model(s) do you have?" at bounding box center [493, 317] width 493 height 16
click at [568, 317] on span "You indicated you have an <b>Apple smartphone. Which model(s) do you have?" at bounding box center [506, 317] width 519 height 16
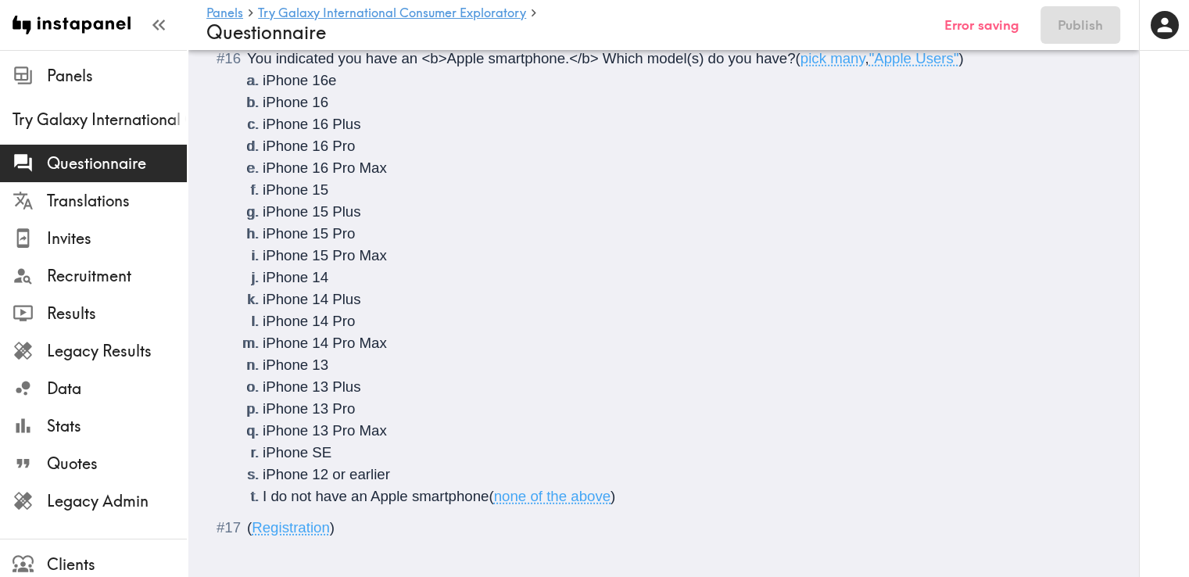
scroll to position [4116, 0]
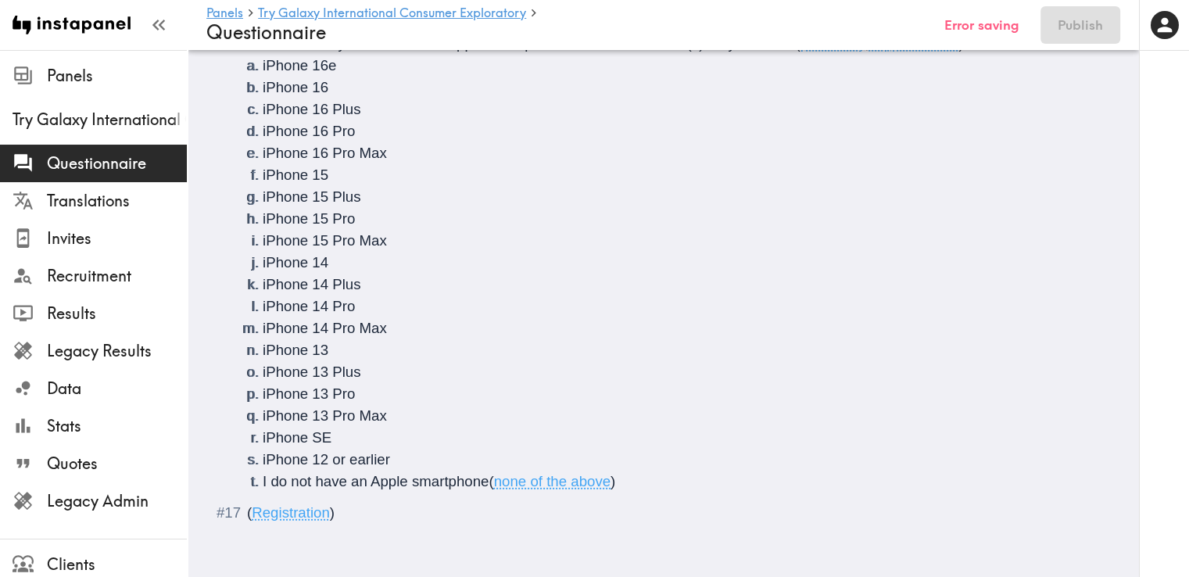
click at [636, 471] on li "I do not have an Apple smartphone ( none of the above )" at bounding box center [682, 482] width 839 height 22
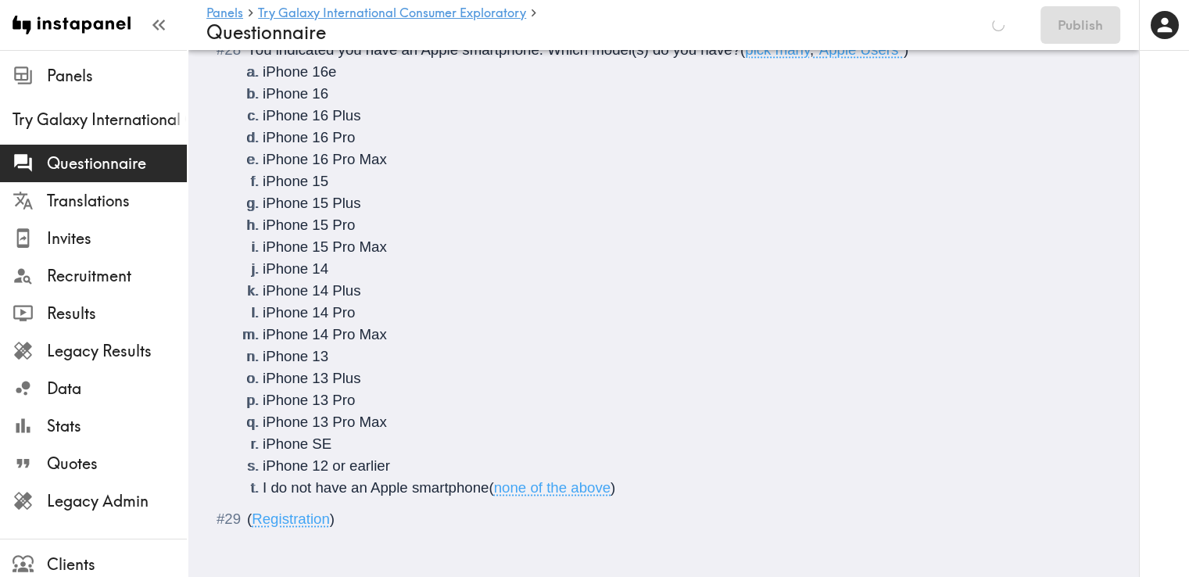
scroll to position [8212, 0]
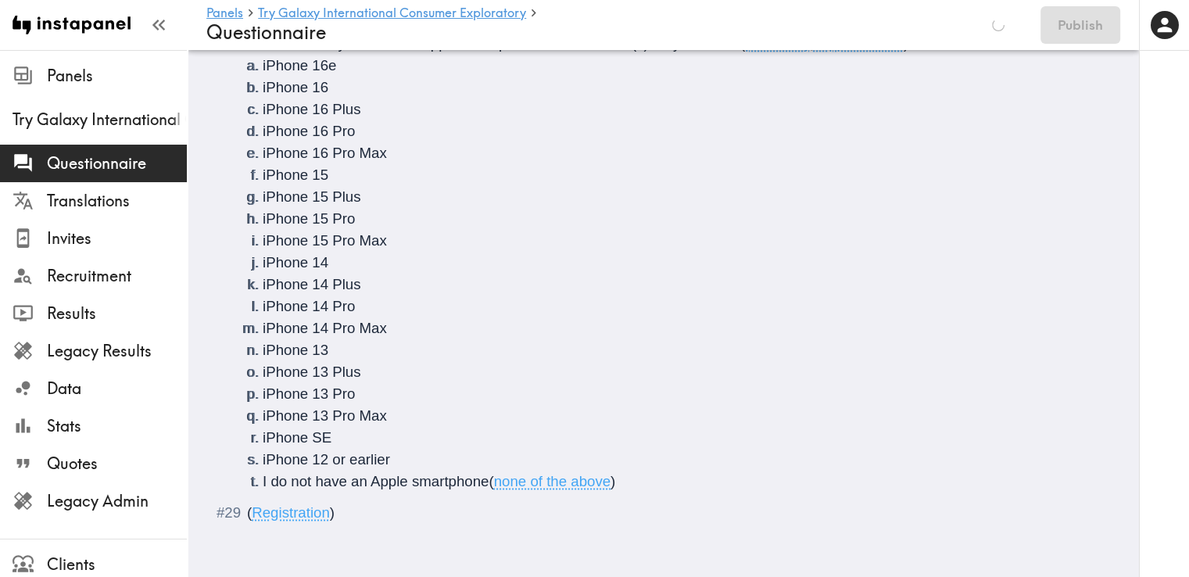
click at [644, 471] on li "I do not have an Apple smartphone ( none of the above )" at bounding box center [682, 482] width 839 height 22
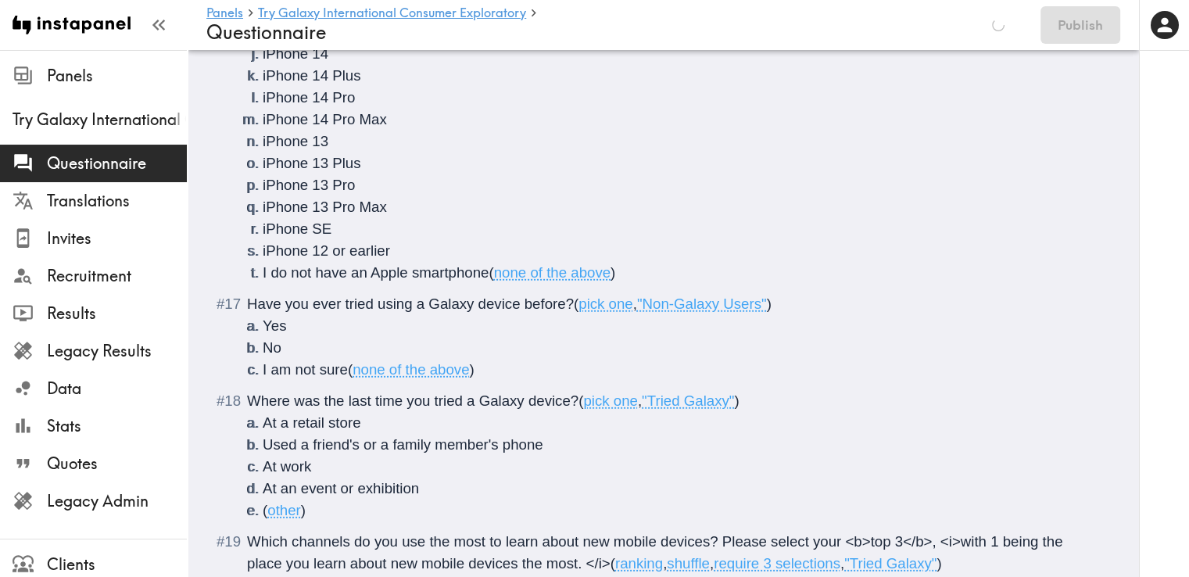
scroll to position [4495, 0]
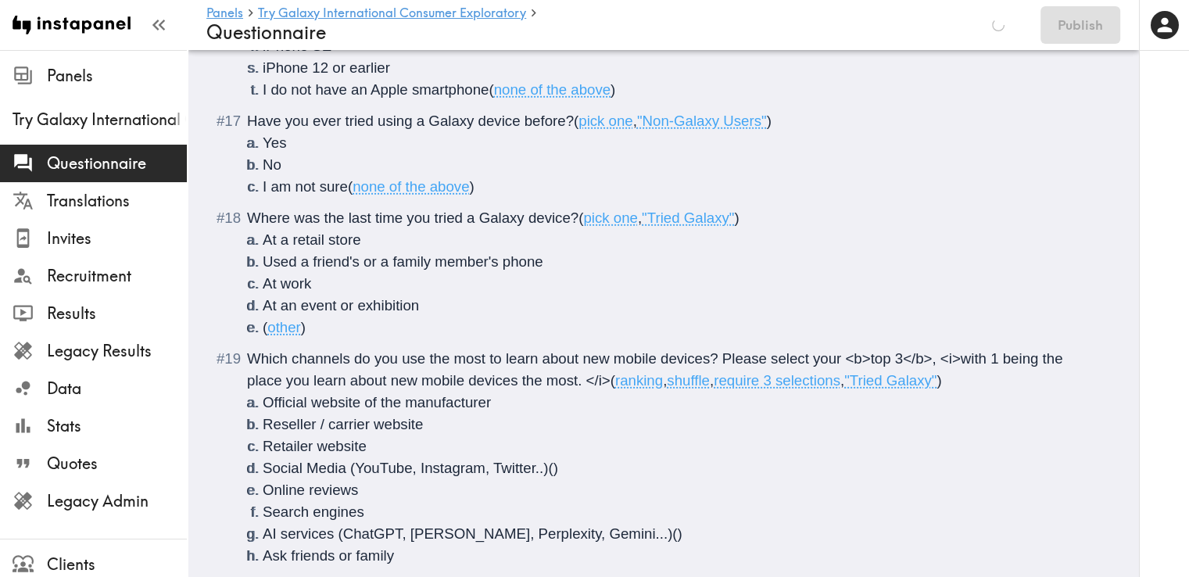
click at [587, 381] on span "Which channels do you use the most to learn about new mobile devices? Please se…" at bounding box center [657, 369] width 820 height 38
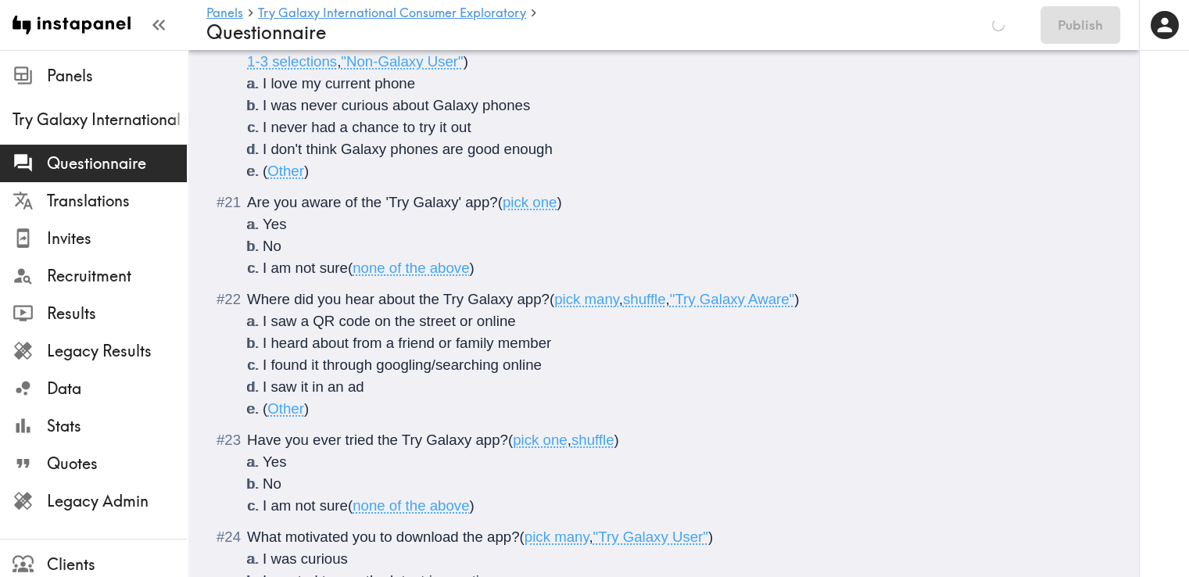
scroll to position [5225, 0]
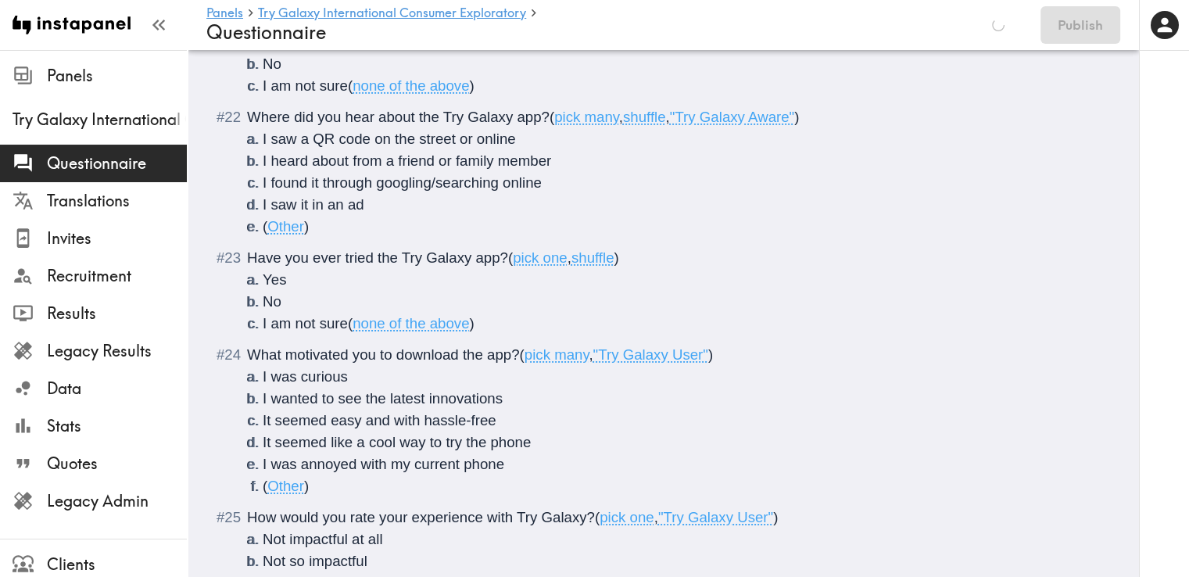
click at [614, 254] on span "shuffle" at bounding box center [592, 257] width 43 height 16
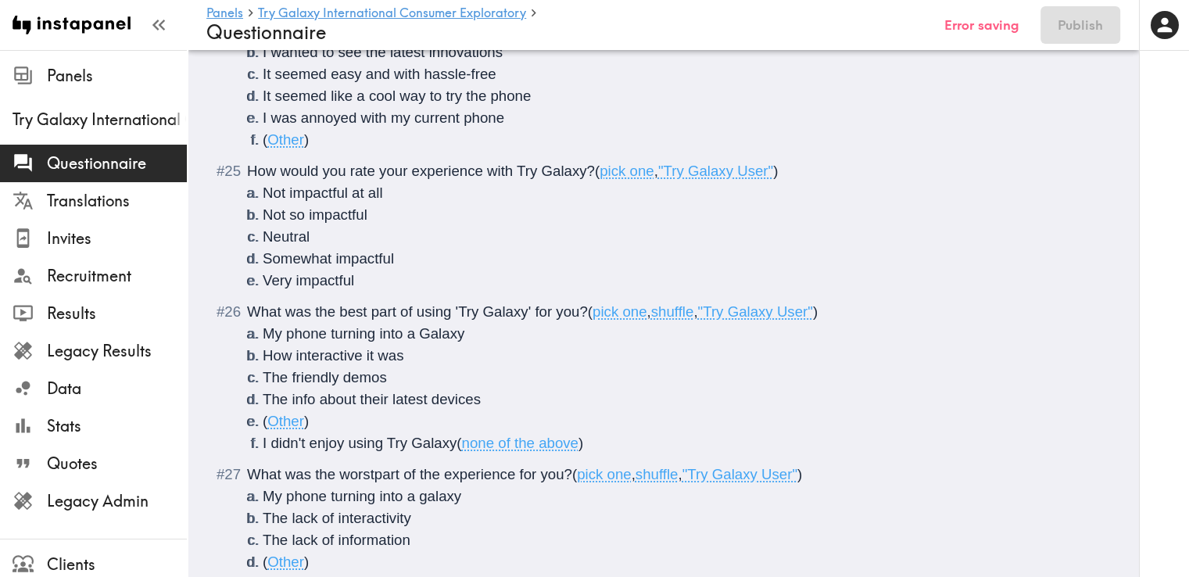
scroll to position [5590, 0]
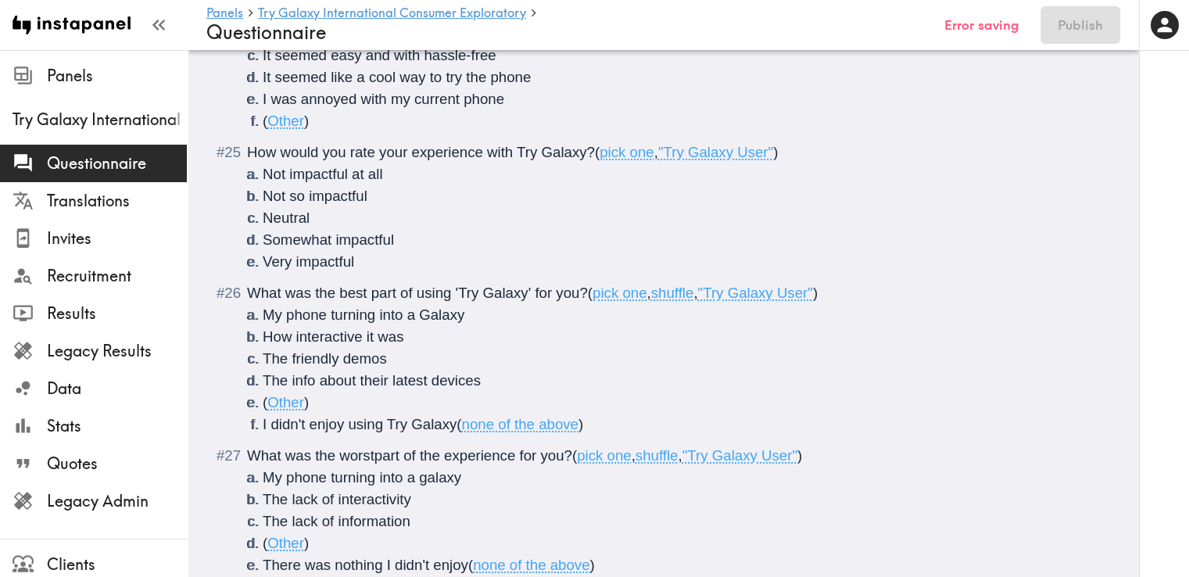
click at [338, 298] on span "What was the best part of using 'Try Galaxy' for you?" at bounding box center [417, 293] width 341 height 16
click at [421, 293] on span "What was the <b>best part of using 'Try Galaxy' for you?" at bounding box center [430, 293] width 366 height 16
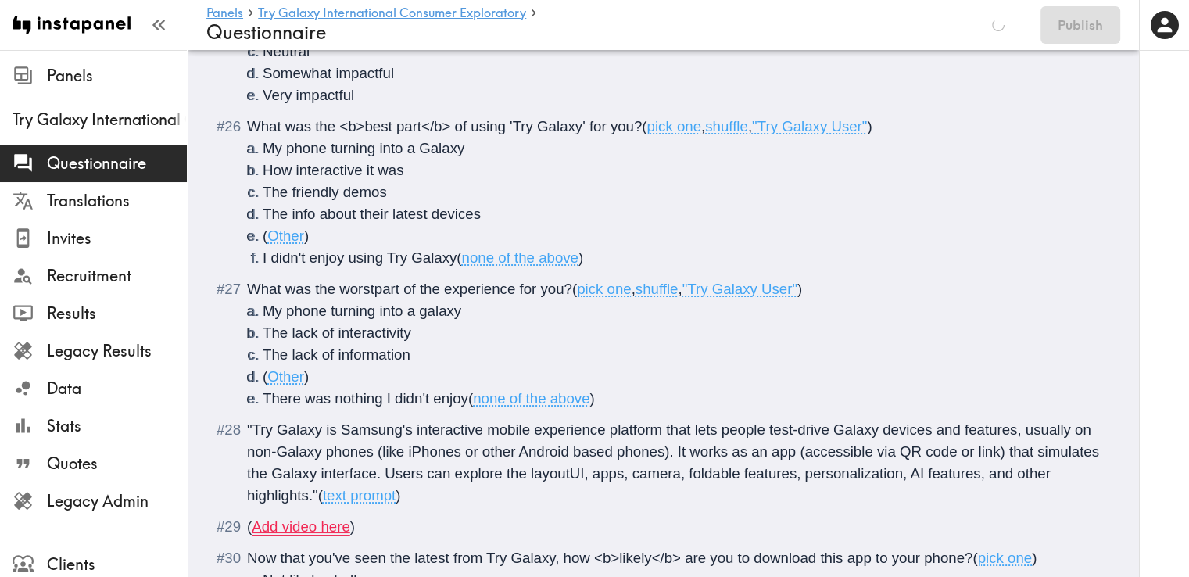
scroll to position [5772, 0]
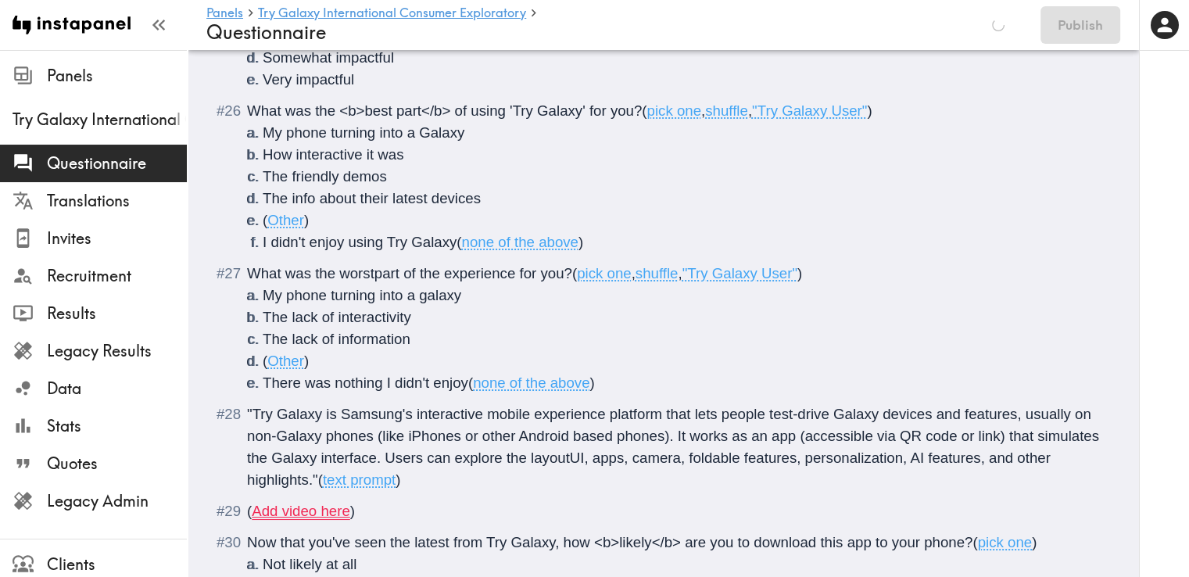
click at [374, 273] on span "What was the worstpart of the experience for you?" at bounding box center [409, 273] width 325 height 16
click at [339, 274] on span "What was the worst part of the experience for you?" at bounding box center [411, 273] width 329 height 16
click at [428, 270] on span "What was the <b>worst part of the experience for you?" at bounding box center [424, 273] width 354 height 16
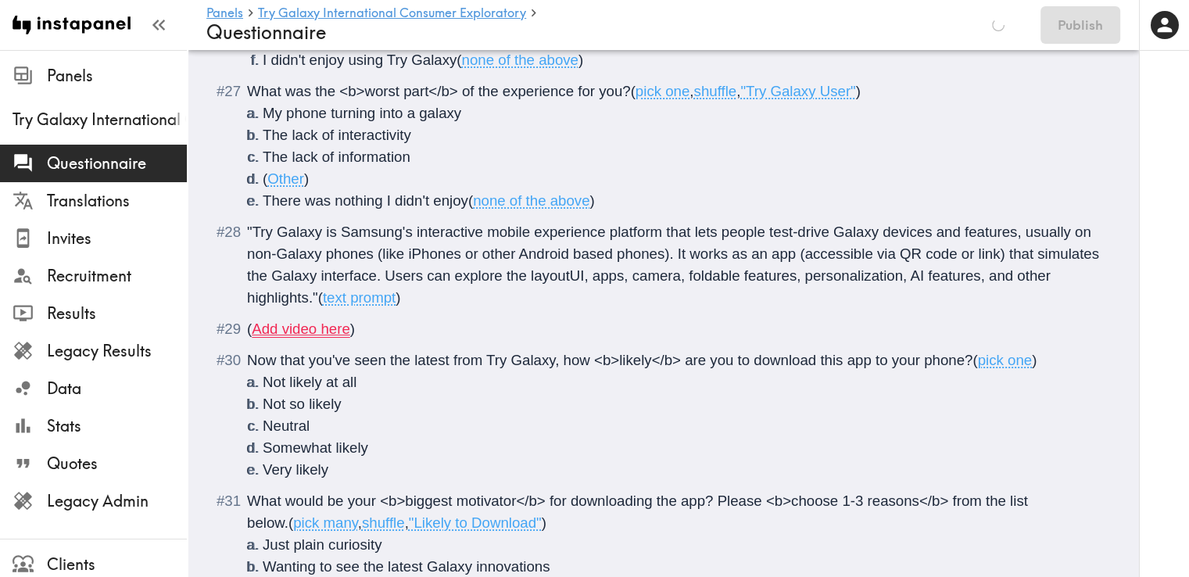
click at [356, 298] on span ""Try Galaxy is Samsung's interactive mobile experience platform that lets peopl…" at bounding box center [675, 265] width 856 height 82
click at [253, 231] on span ""Try Galaxy is Samsung's interactive mobile experience platform that lets peopl…" at bounding box center [675, 265] width 856 height 82
click at [349, 299] on span "Try Galaxy is Samsung's interactive mobile experience platform that lets people…" at bounding box center [675, 265] width 856 height 82
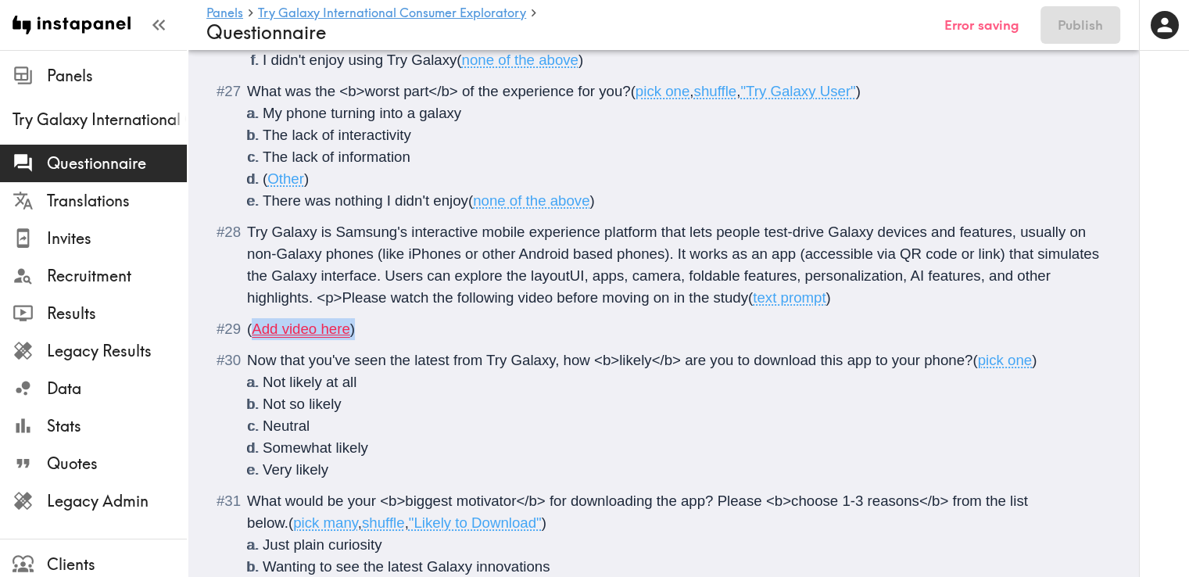
drag, startPoint x: 358, startPoint y: 326, endPoint x: 260, endPoint y: 318, distance: 98.8
click at [241, 324] on li "( Add video here )" at bounding box center [663, 329] width 876 height 22
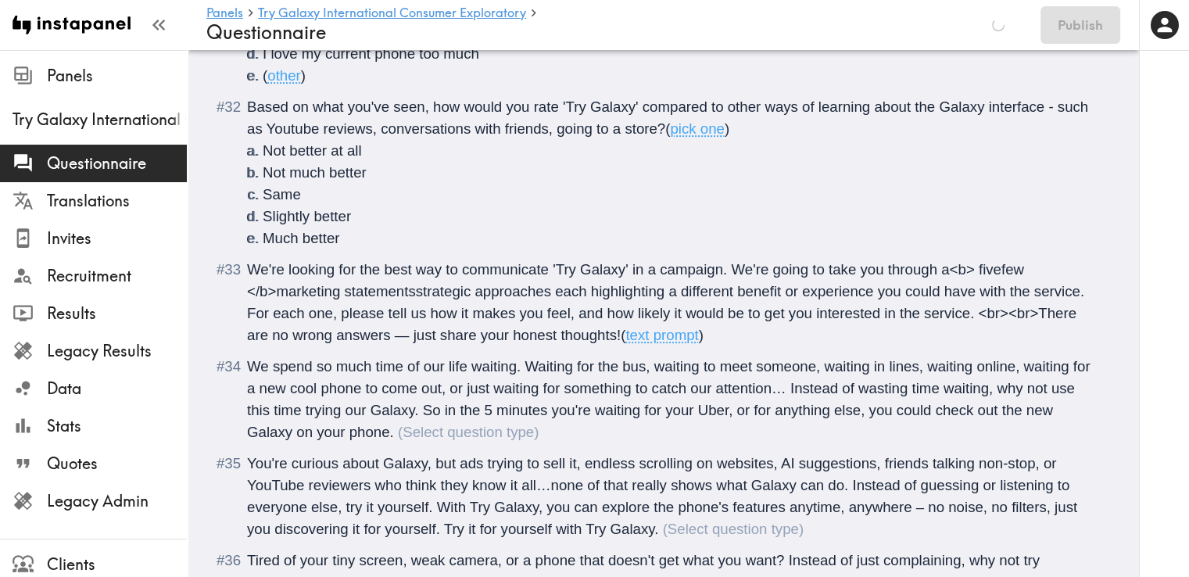
scroll to position [6684, 0]
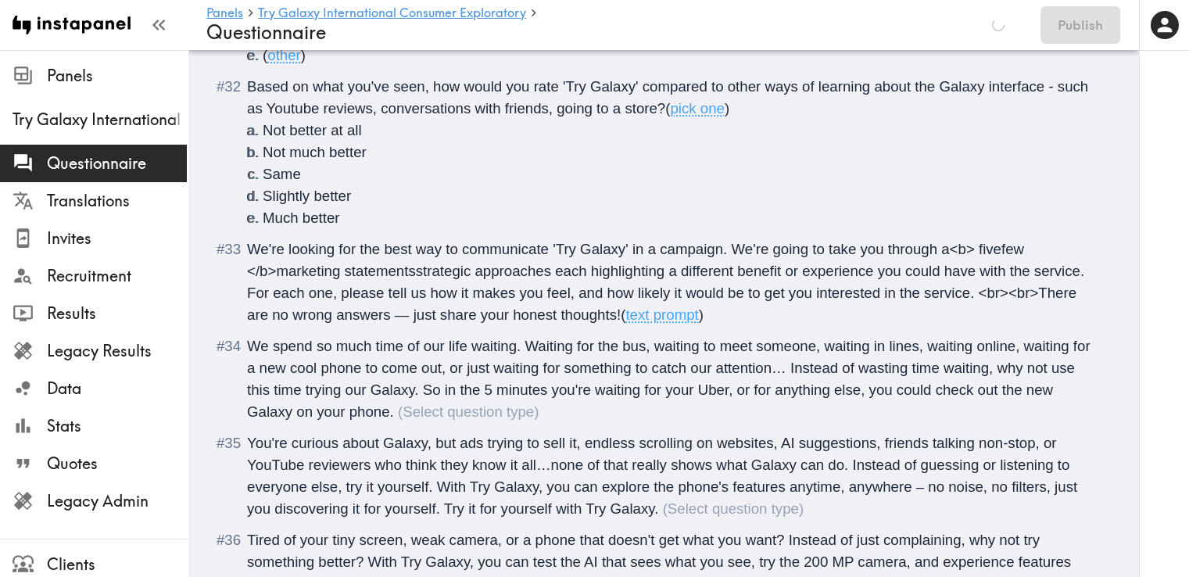
click at [947, 251] on span "We're looking for the best way to communicate 'Try Galaxy' in a campaign. We're…" at bounding box center [667, 282] width 841 height 82
click at [1016, 251] on span "We're looking for the best way to communicate 'Try Galaxy' in a campaign. We're…" at bounding box center [667, 282] width 841 height 82
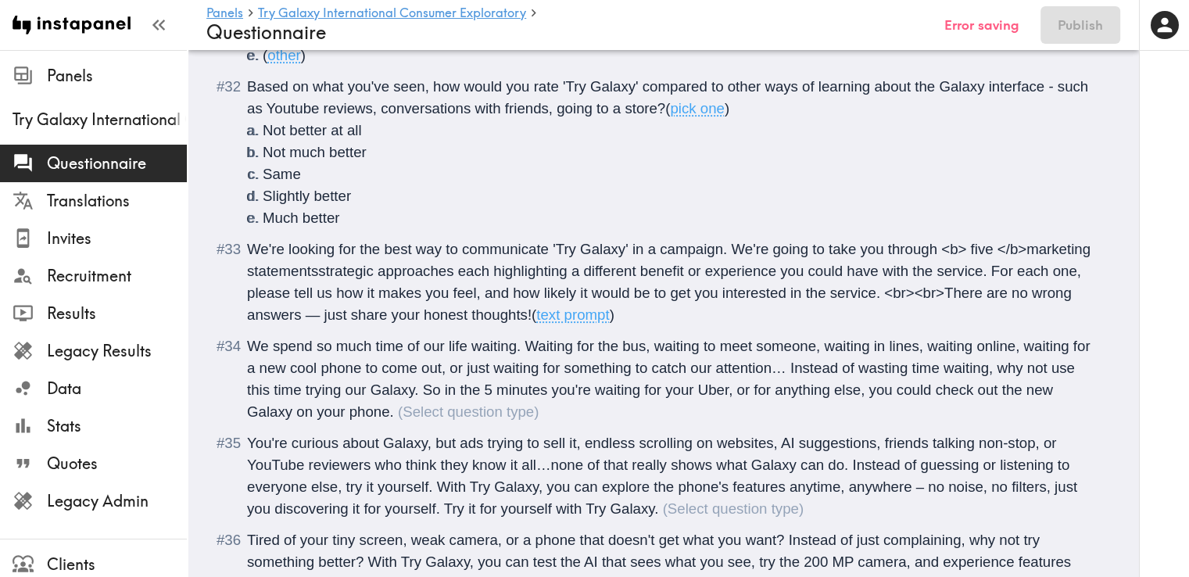
click at [248, 272] on span "We're looking for the best way to communicate 'Try Galaxy' in a campaign. We're…" at bounding box center [670, 282] width 847 height 82
click at [1022, 251] on span "We're looking for the best way to communicate 'Try Galaxy' in a campaign. We're…" at bounding box center [668, 282] width 843 height 82
drag, startPoint x: 519, startPoint y: 276, endPoint x: 389, endPoint y: 270, distance: 129.9
click at [389, 270] on span "We're looking for the best way to communicate 'Try Galaxy' in a campaign. We're…" at bounding box center [670, 282] width 847 height 82
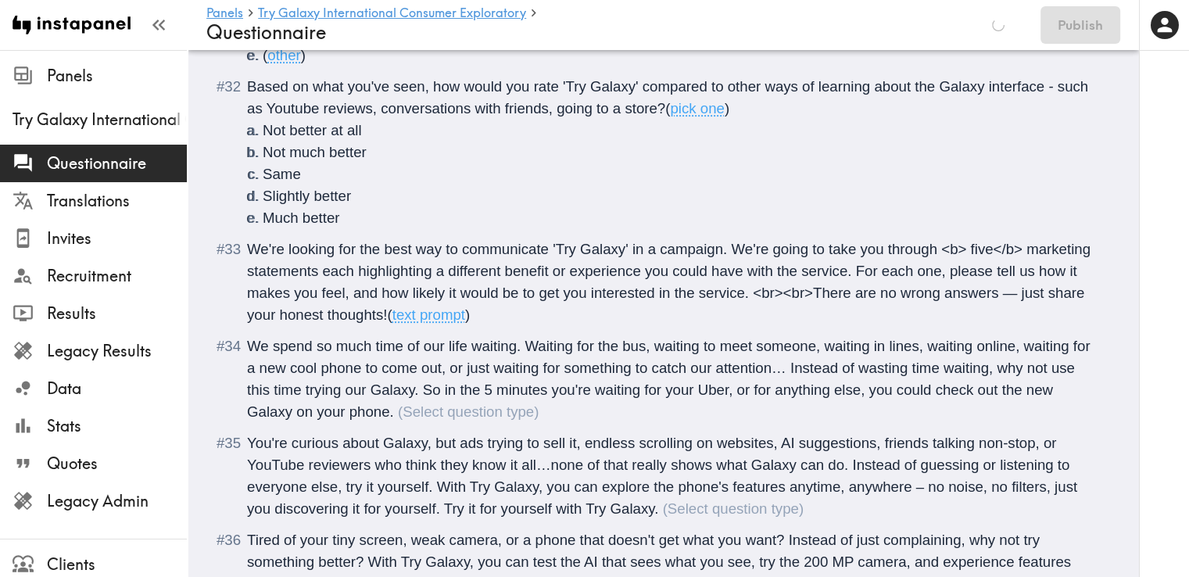
click at [865, 292] on span "We're looking for the best way to communicate 'Try Galaxy' in a campaign. We're…" at bounding box center [670, 282] width 847 height 82
click at [844, 289] on span "We're looking for the best way to communicate 'Try Galaxy' in a campaign. We're…" at bounding box center [670, 282] width 847 height 82
click at [426, 314] on span "We're looking for the best way to communicate 'Try Galaxy' in a campaign. We're…" at bounding box center [670, 282] width 847 height 82
click at [251, 346] on span "We spend so much time of our life waiting. Waiting for the bus, waiting to meet…" at bounding box center [670, 379] width 847 height 82
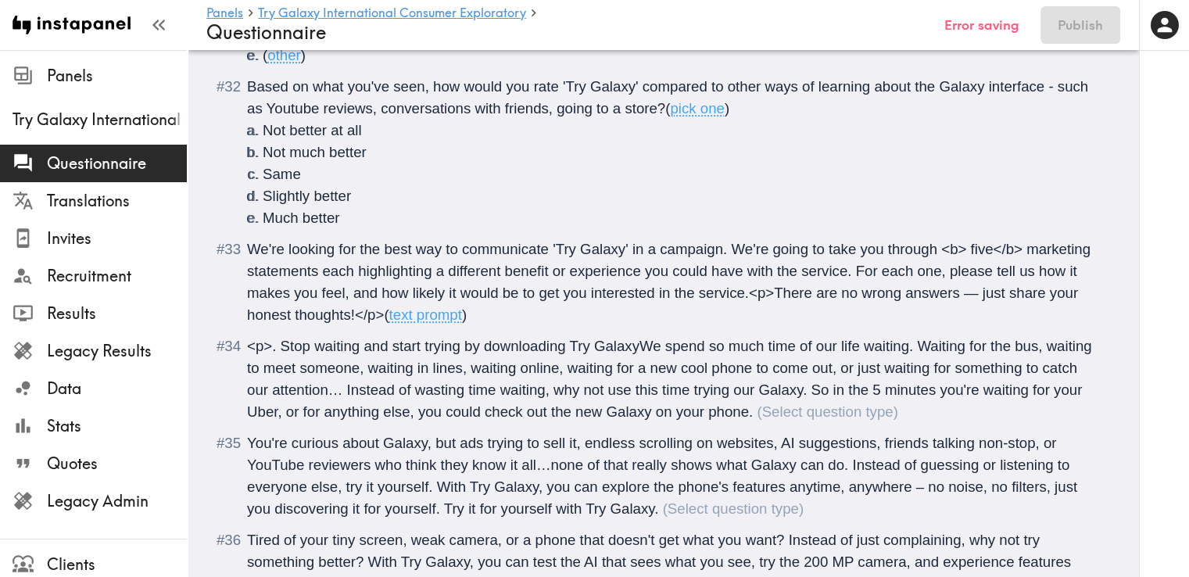
click at [280, 342] on span "<p>. Stop waiting and start trying by downloading Try GalaxyWe spend so much ti…" at bounding box center [671, 379] width 849 height 82
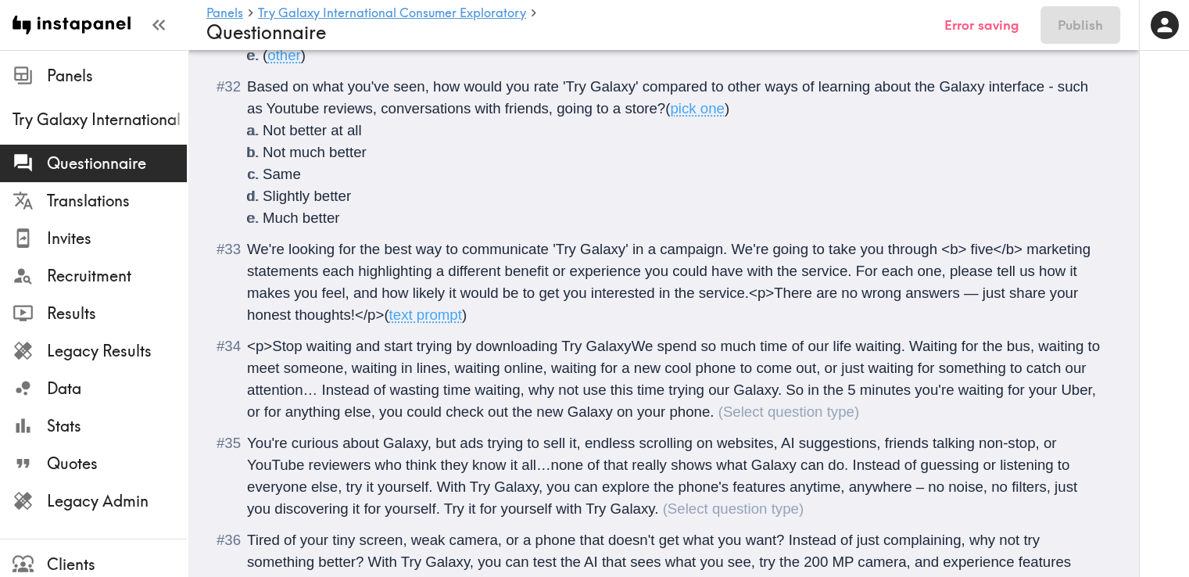
click at [632, 343] on span "<p>Stop waiting and start trying by downloading Try GalaxyWe spend so much time…" at bounding box center [675, 379] width 857 height 82
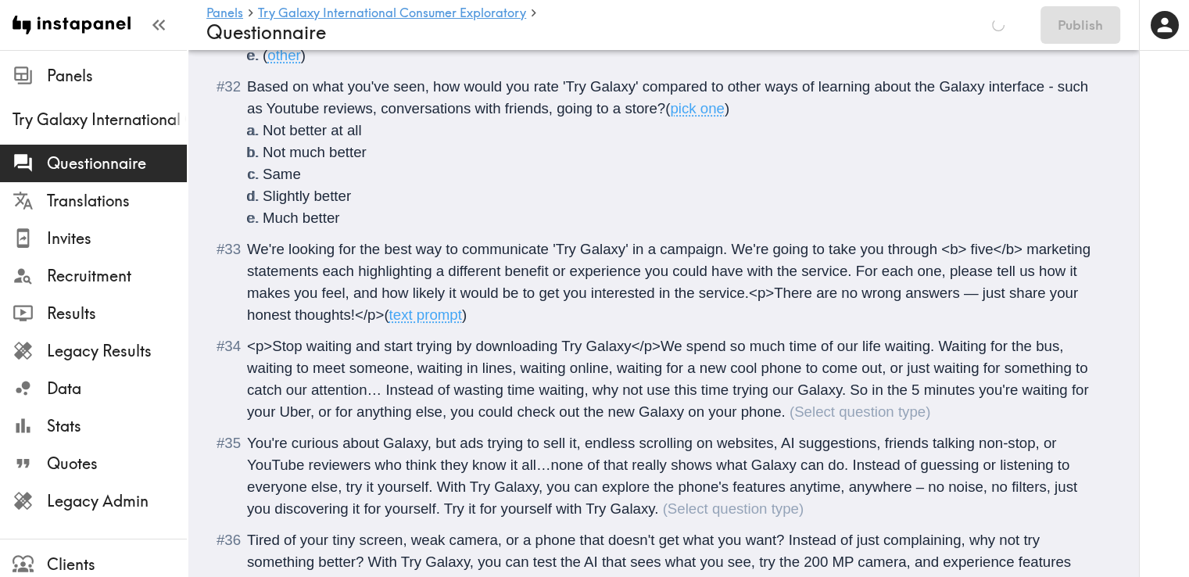
click at [824, 410] on div "<p>Stop waiting and start trying by downloading Try Galaxy</p>We spend so much …" at bounding box center [670, 379] width 846 height 82
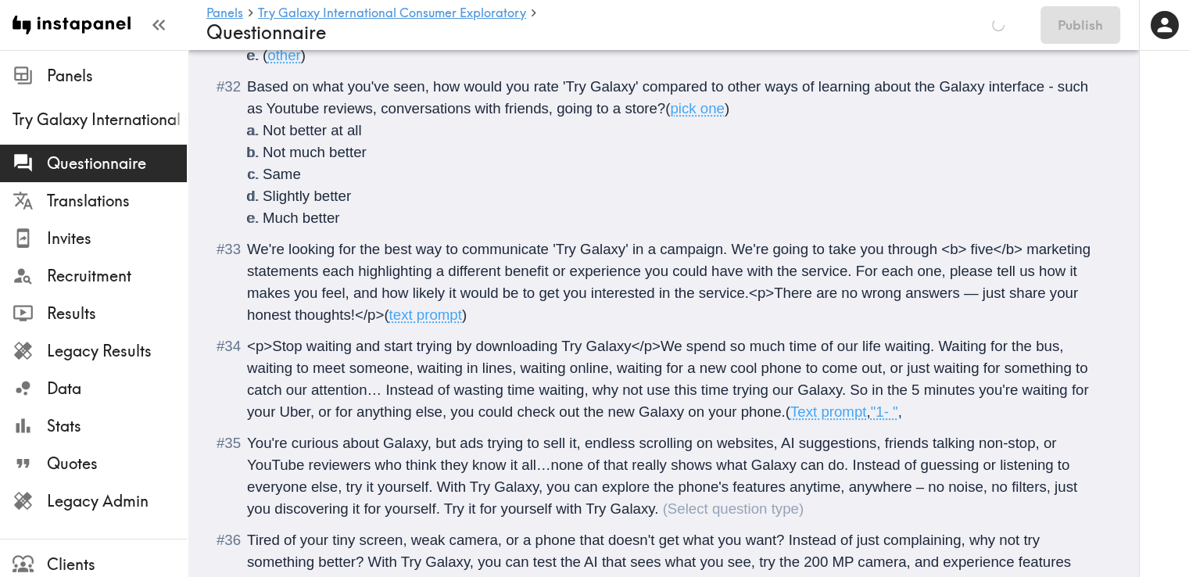
click at [898, 416] on span ""1- "" at bounding box center [884, 411] width 27 height 16
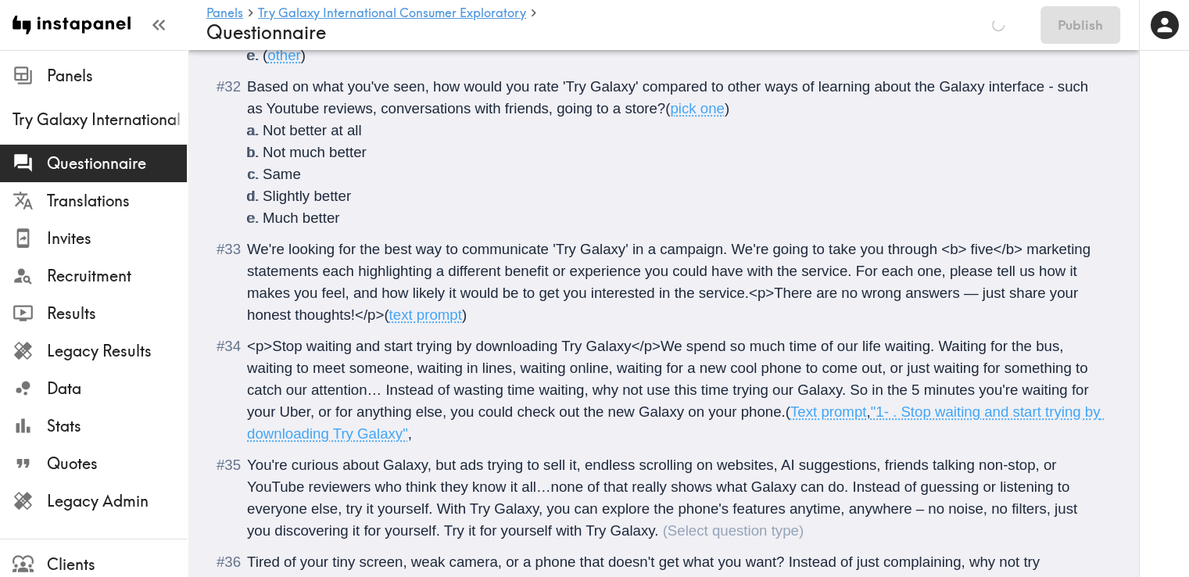
click at [910, 412] on span ""1- . Stop waiting and start trying by downloading Try Galaxy"" at bounding box center [676, 422] width 858 height 38
click at [249, 465] on span "You're curious about Galaxy, but ads trying to sell it, endless scrolling on we…" at bounding box center [664, 498] width 834 height 82
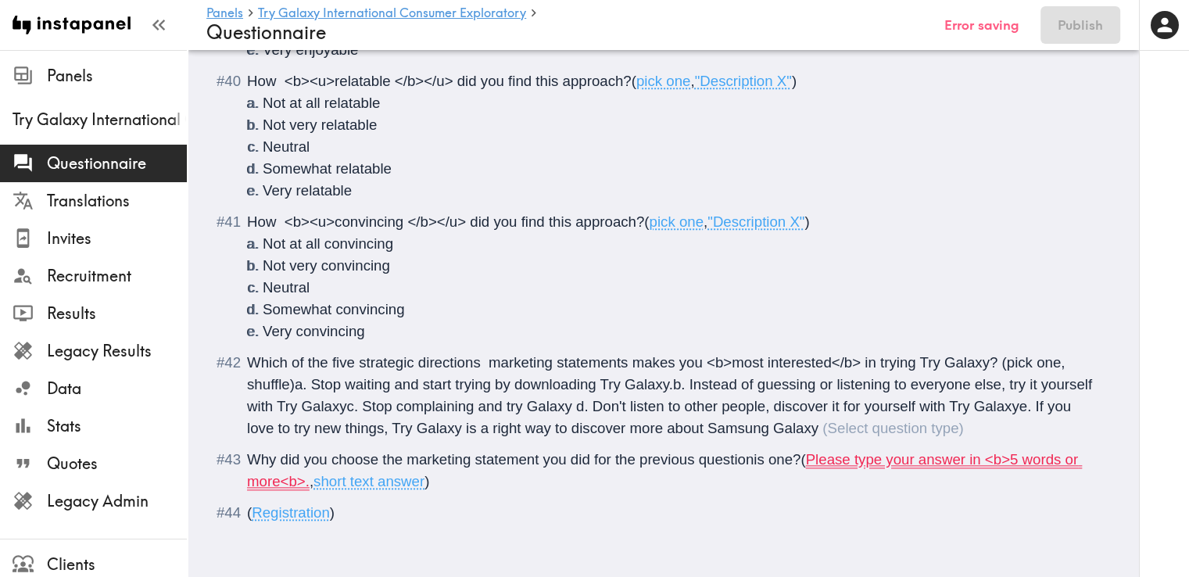
scroll to position [7507, 0]
